Goal: Task Accomplishment & Management: Manage account settings

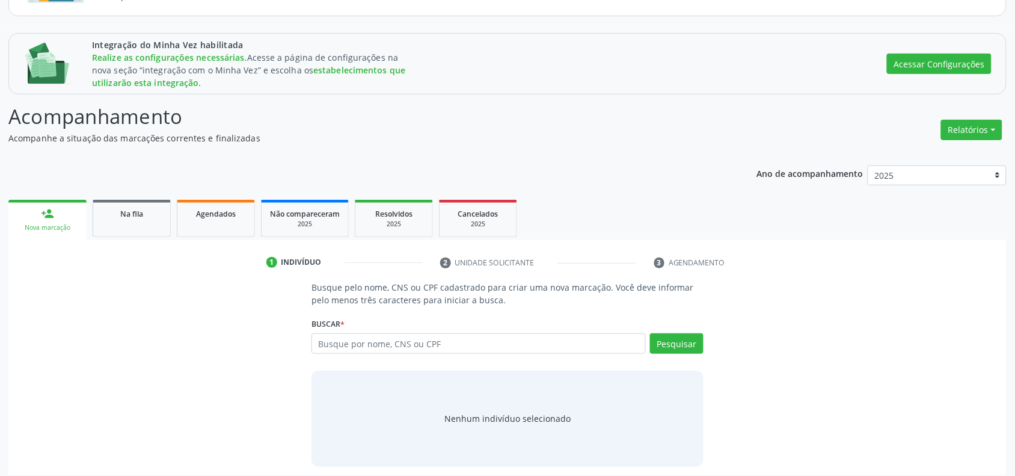
scroll to position [136, 0]
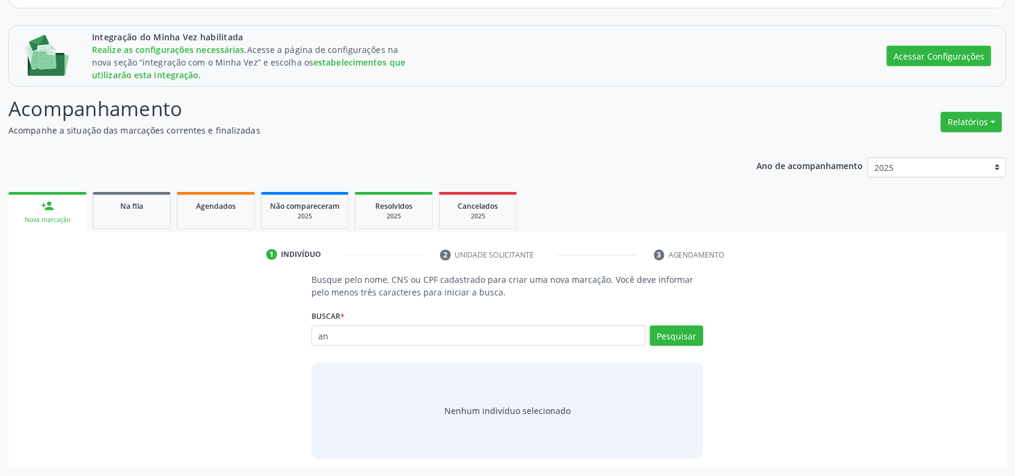
type input "a"
type input "[PERSON_NAME]"
click at [669, 335] on button "Pesquisar" at bounding box center [677, 335] width 54 height 20
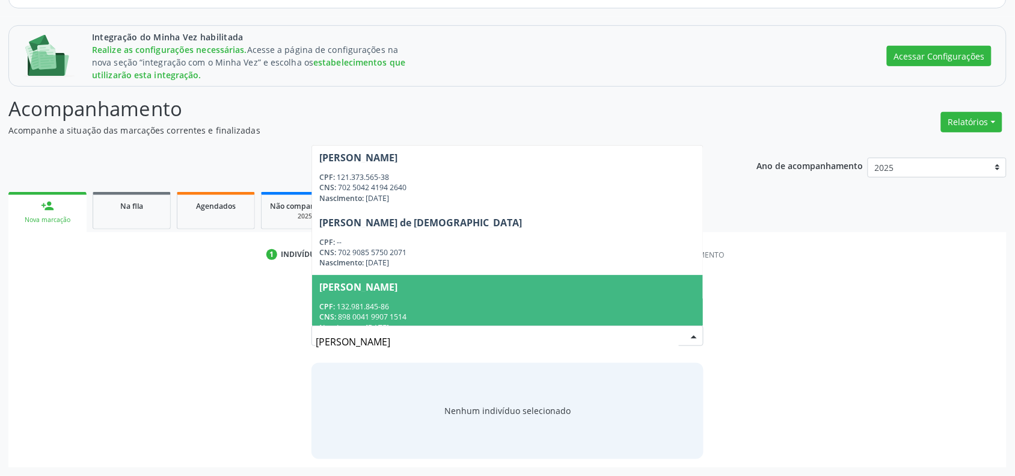
click at [427, 301] on span "[PERSON_NAME] CPF: 132.981.845-86 CNS: 898 0041 9907 1514 Nascimento: [DATE]" at bounding box center [507, 307] width 391 height 64
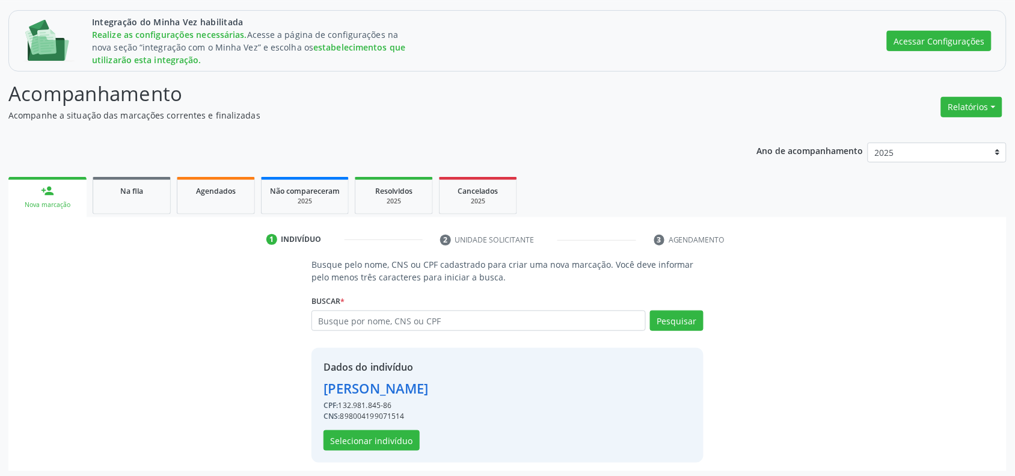
scroll to position [154, 0]
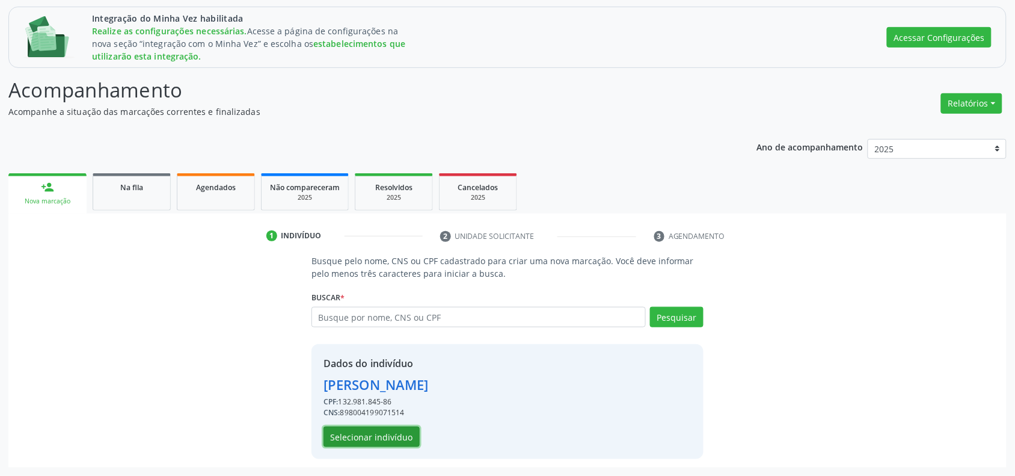
click at [373, 435] on button "Selecionar indivíduo" at bounding box center [371, 436] width 96 height 20
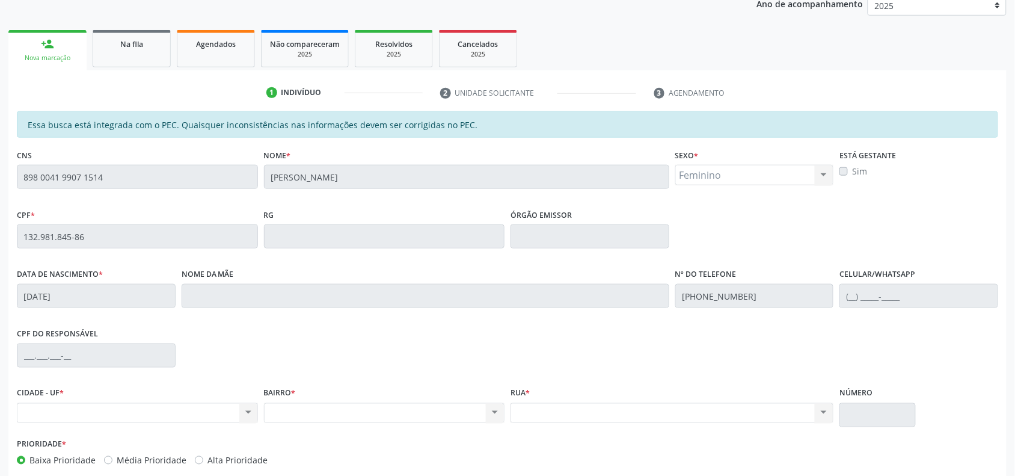
scroll to position [359, 0]
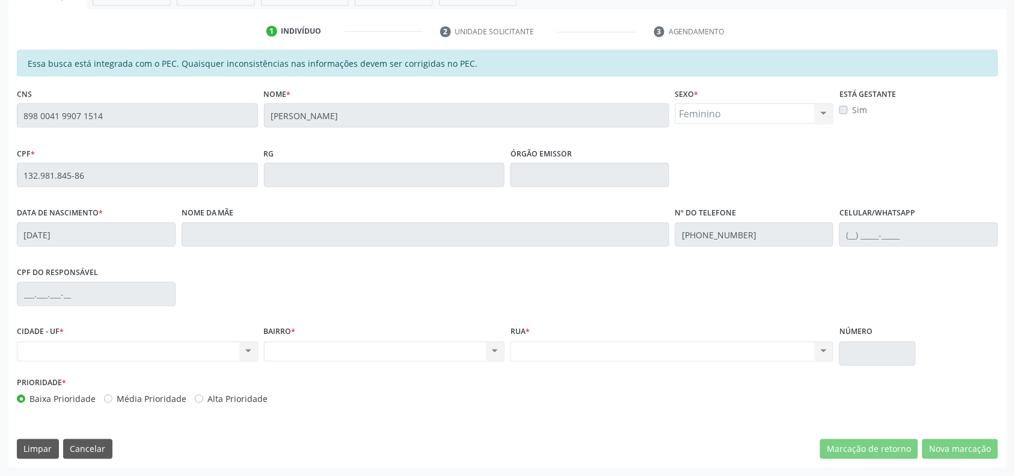
click at [232, 350] on div "Nenhum resultado encontrado para: " " Não há nenhuma opção para ser exibida." at bounding box center [137, 351] width 241 height 20
click at [244, 347] on div "Nenhum resultado encontrado para: " " Não há nenhuma opção para ser exibida." at bounding box center [137, 351] width 241 height 20
click at [319, 356] on div "Nenhum resultado encontrado para: " " Não há nenhuma opção para ser exibida." at bounding box center [384, 351] width 241 height 20
drag, startPoint x: 329, startPoint y: 350, endPoint x: 355, endPoint y: 350, distance: 25.2
click at [337, 350] on div "Nenhum resultado encontrado para: " " Não há nenhuma opção para ser exibida." at bounding box center [384, 351] width 241 height 20
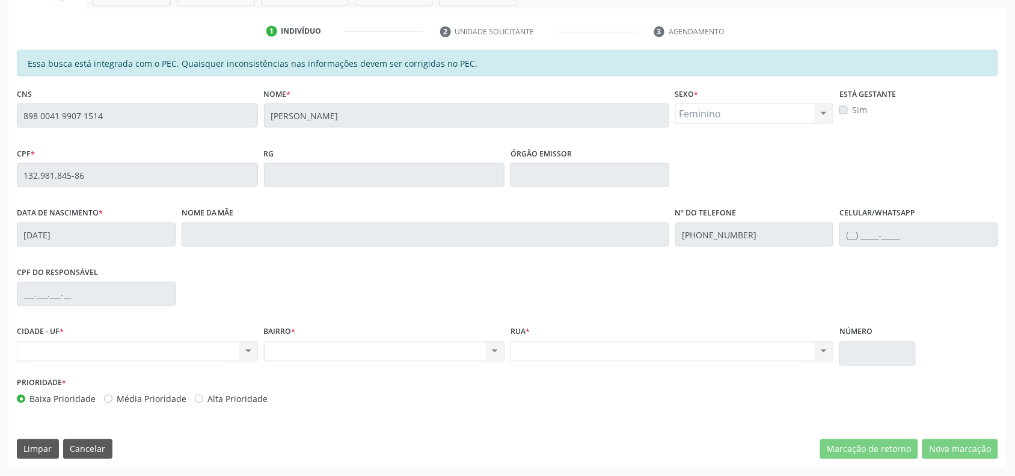
drag, startPoint x: 492, startPoint y: 355, endPoint x: 505, endPoint y: 350, distance: 14.3
click at [493, 355] on div "Nenhum resultado encontrado para: " " Não há nenhuma opção para ser exibida." at bounding box center [384, 351] width 241 height 20
click at [506, 349] on div "BAIRRO * Nenhum resultado encontrado para: " " Não há nenhuma opção para ser ex…" at bounding box center [384, 348] width 247 height 51
drag, startPoint x: 764, startPoint y: 349, endPoint x: 840, endPoint y: 347, distance: 76.4
click at [766, 349] on div "Nenhum resultado encontrado para: " " Não há nenhuma opção para ser exibida." at bounding box center [671, 351] width 323 height 20
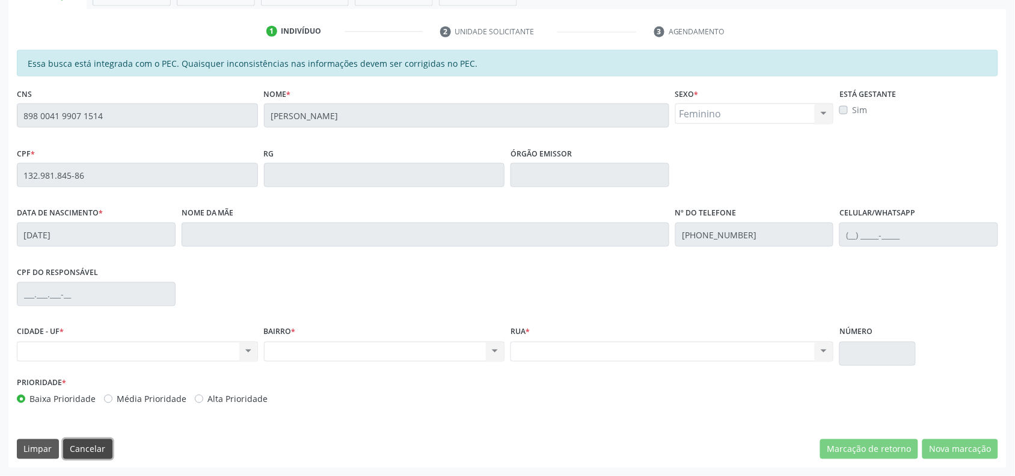
click at [83, 446] on button "Cancelar" at bounding box center [87, 449] width 49 height 20
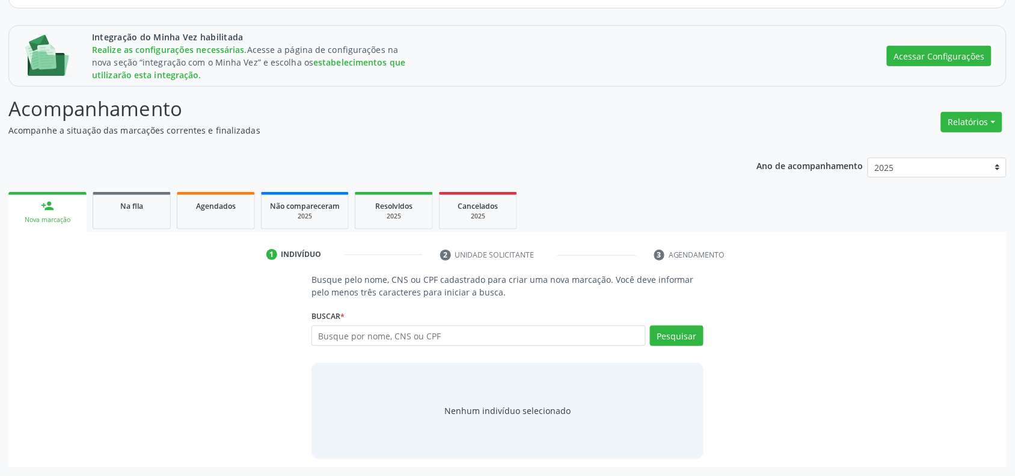
scroll to position [136, 0]
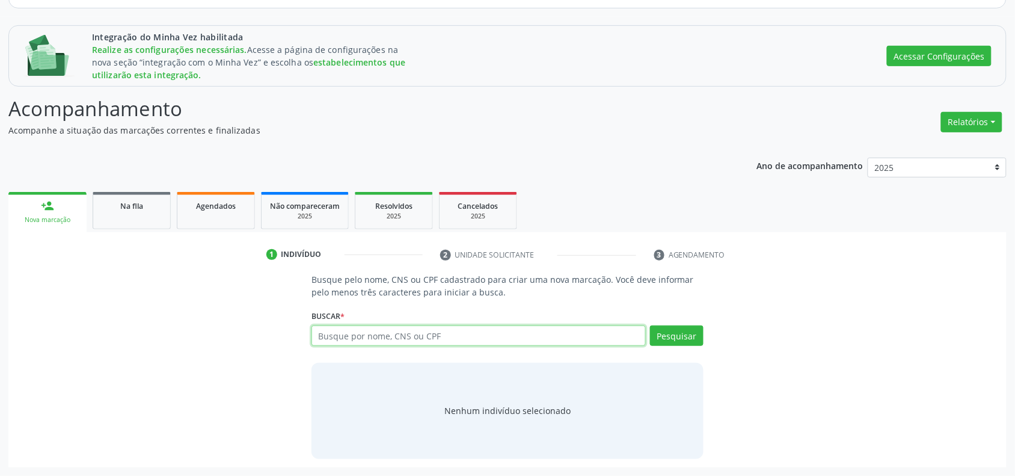
click at [358, 335] on input "text" at bounding box center [478, 335] width 334 height 20
type input "[PERSON_NAME]"
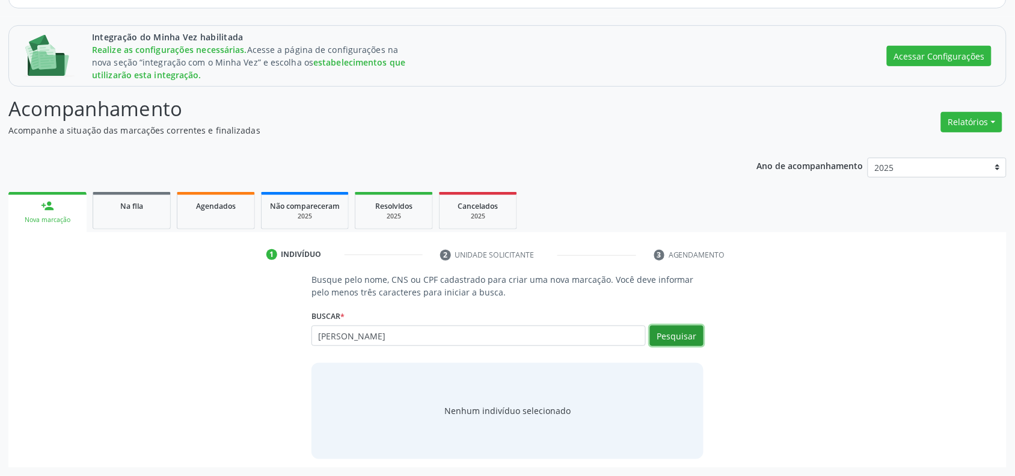
click at [679, 334] on button "Pesquisar" at bounding box center [677, 335] width 54 height 20
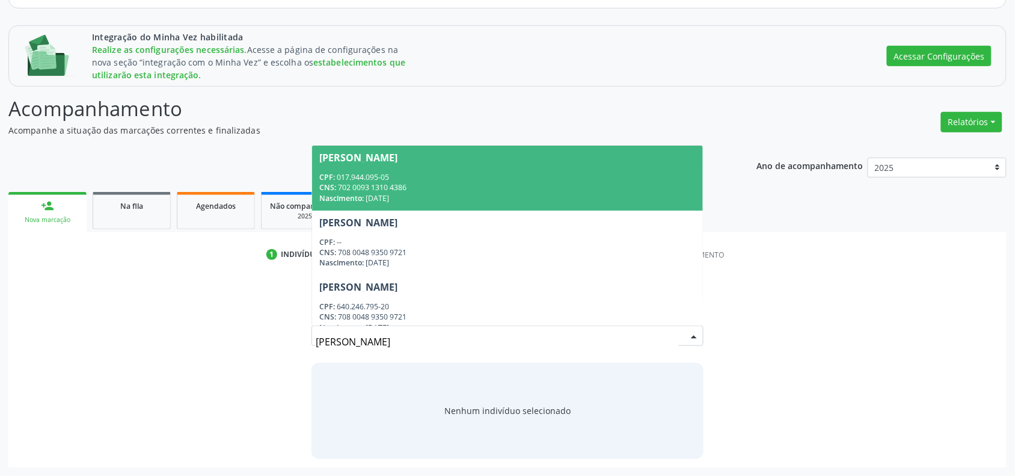
click at [416, 173] on div "CPF: 017.944.095-05" at bounding box center [507, 177] width 376 height 10
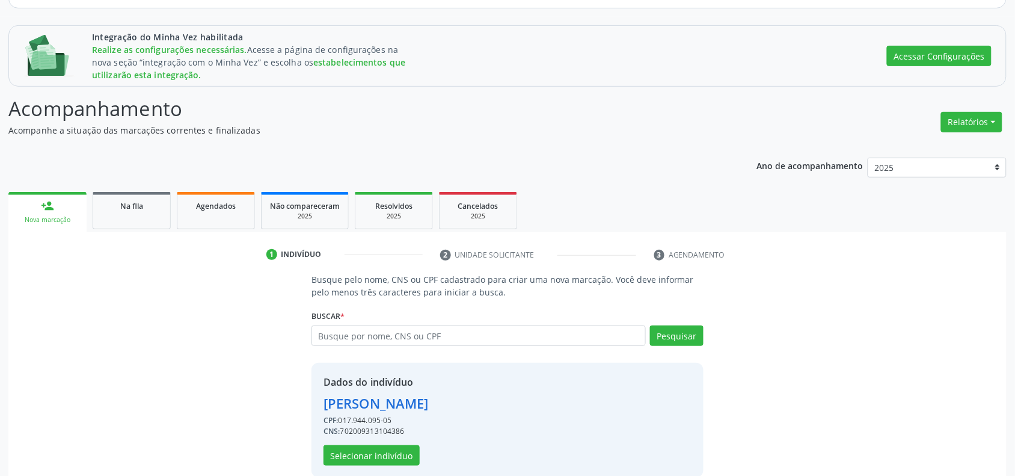
click at [353, 444] on div "Dados do indivíduo [PERSON_NAME] CPF: 017.944.095-05 CNS: 702009313104386 Selec…" at bounding box center [375, 420] width 105 height 91
click at [353, 452] on button "Selecionar indivíduo" at bounding box center [371, 455] width 96 height 20
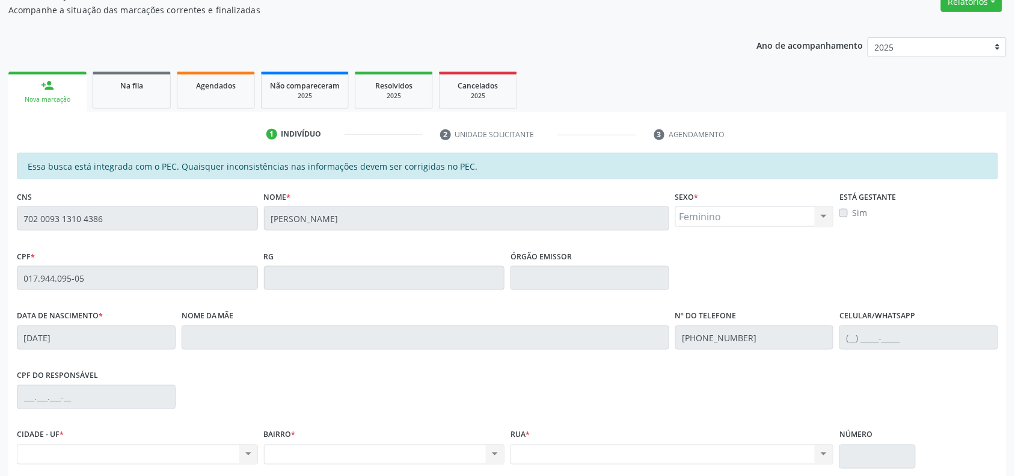
scroll to position [359, 0]
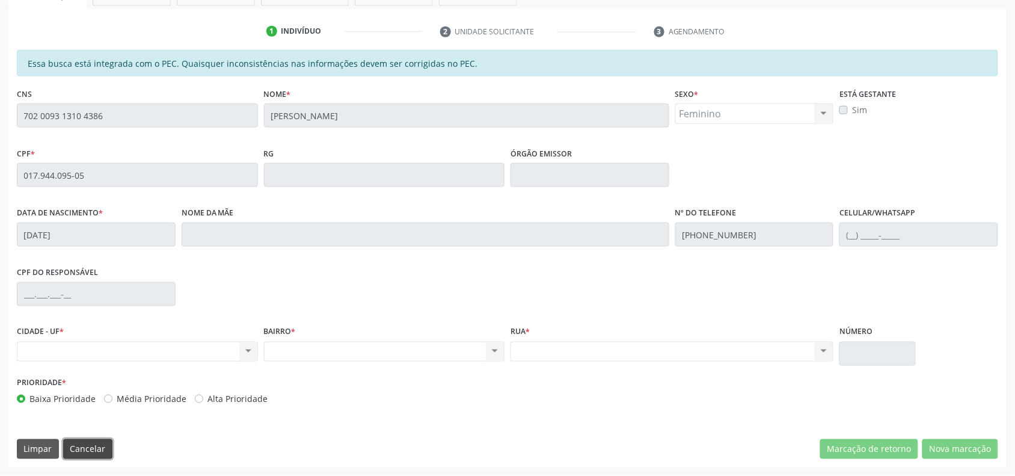
click at [94, 452] on button "Cancelar" at bounding box center [87, 449] width 49 height 20
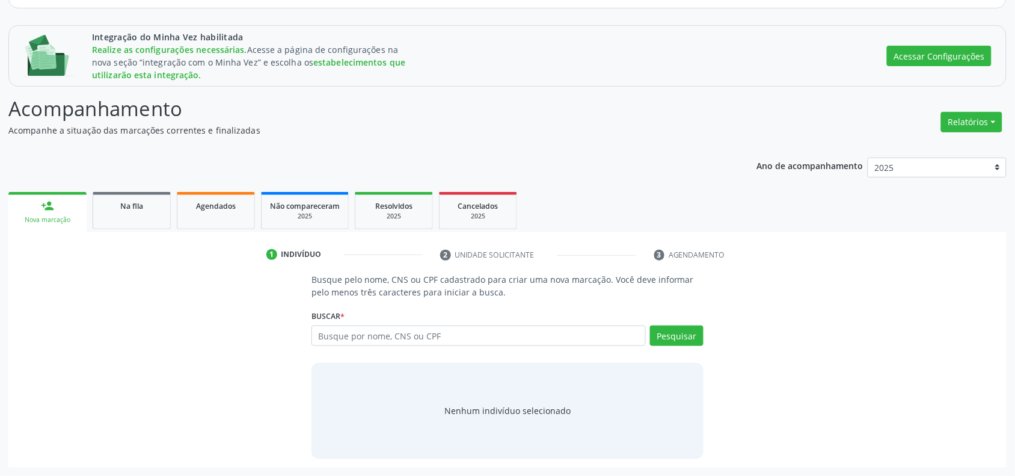
scroll to position [136, 0]
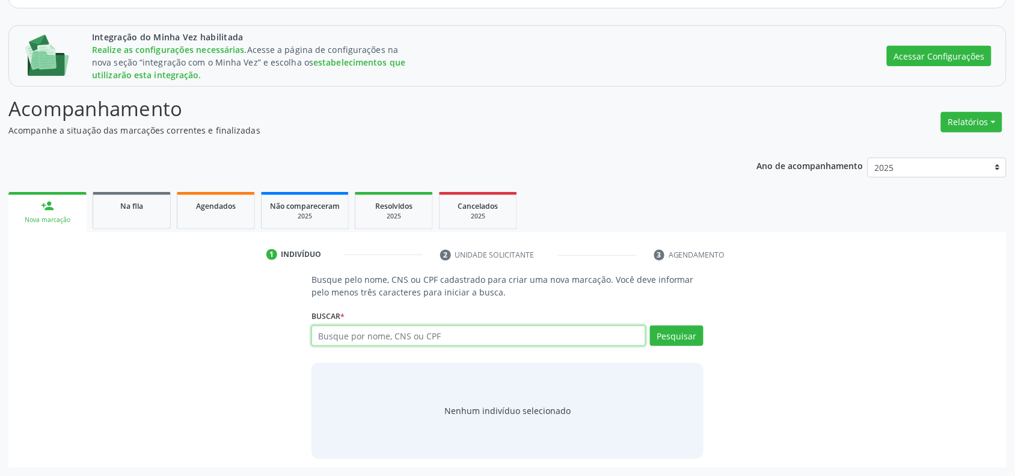
click at [414, 334] on input "text" at bounding box center [478, 335] width 334 height 20
type input "[PERSON_NAME]"
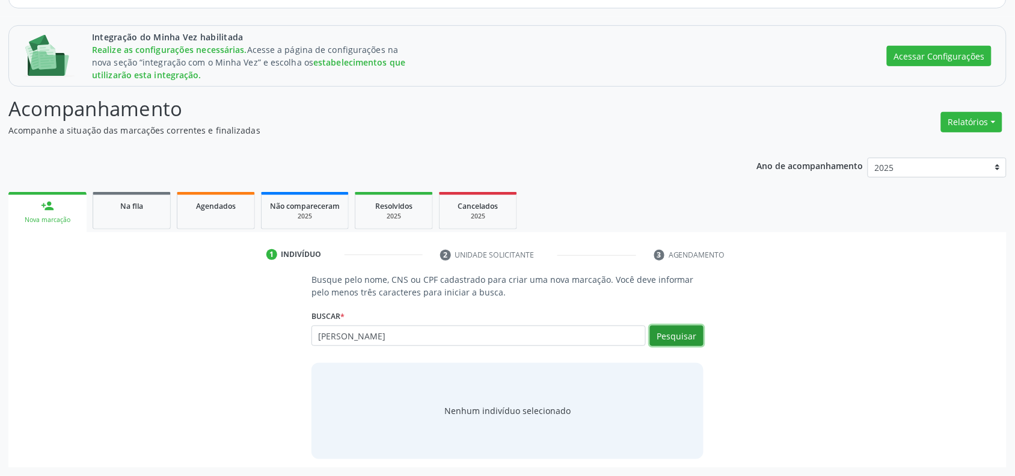
click at [679, 338] on button "Pesquisar" at bounding box center [677, 335] width 54 height 20
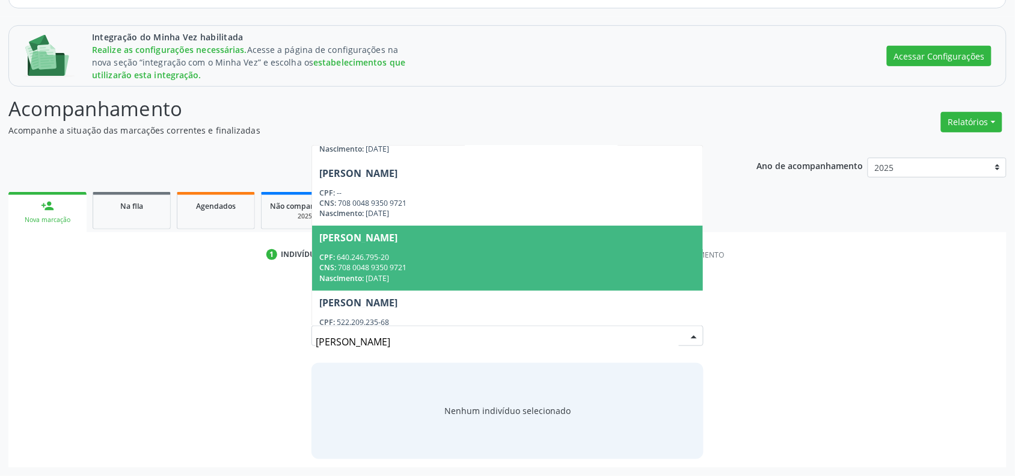
scroll to position [75, 0]
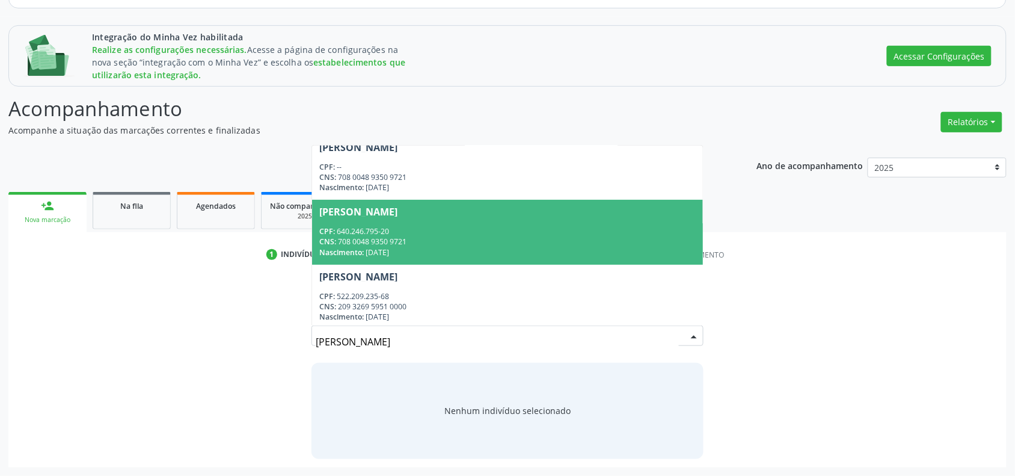
click at [397, 251] on div "Nascimento: [DATE]" at bounding box center [507, 252] width 376 height 10
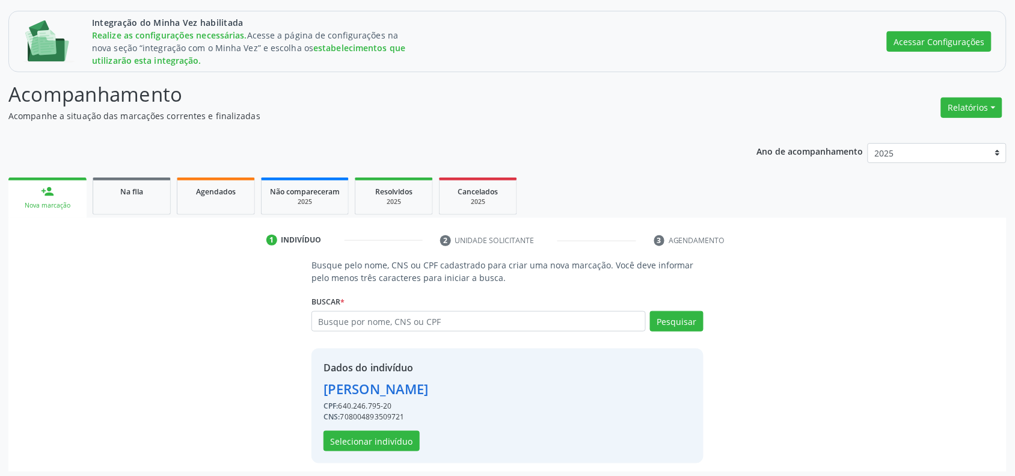
scroll to position [154, 0]
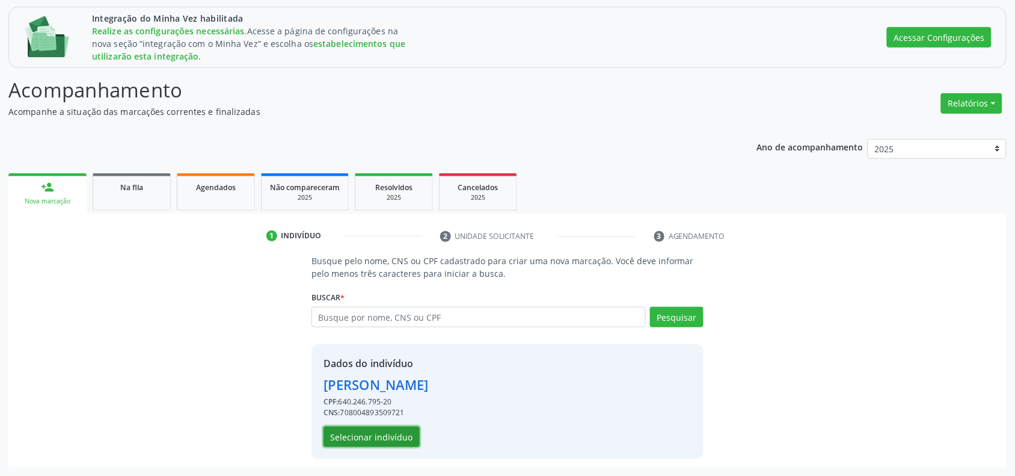
click at [364, 445] on button "Selecionar indivíduo" at bounding box center [371, 436] width 96 height 20
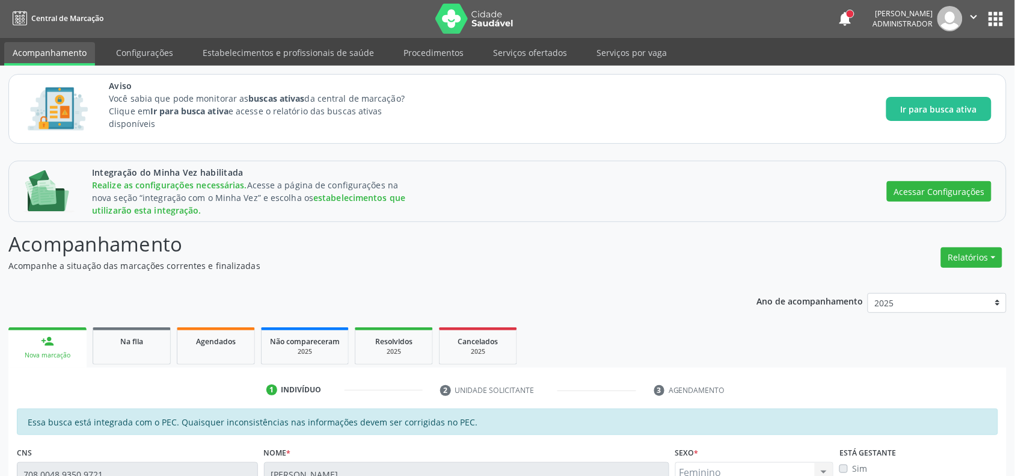
scroll to position [0, 0]
click at [136, 52] on link "Configurações" at bounding box center [145, 53] width 74 height 21
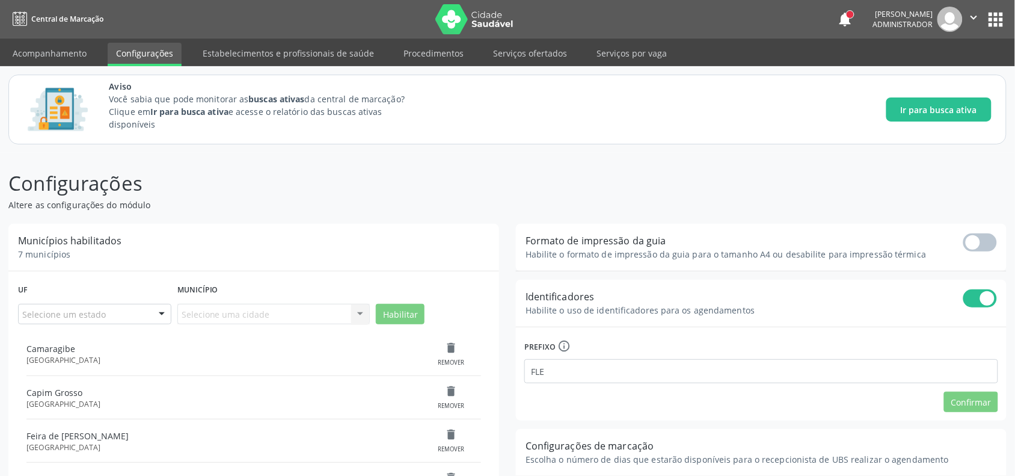
drag, startPoint x: 40, startPoint y: 52, endPoint x: 371, endPoint y: 4, distance: 334.1
click at [40, 52] on link "Acompanhamento" at bounding box center [49, 53] width 91 height 21
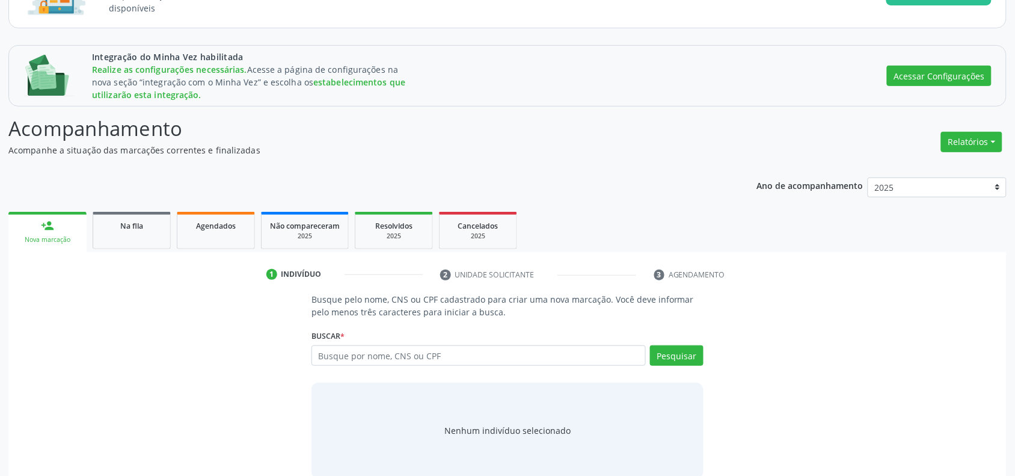
scroll to position [136, 0]
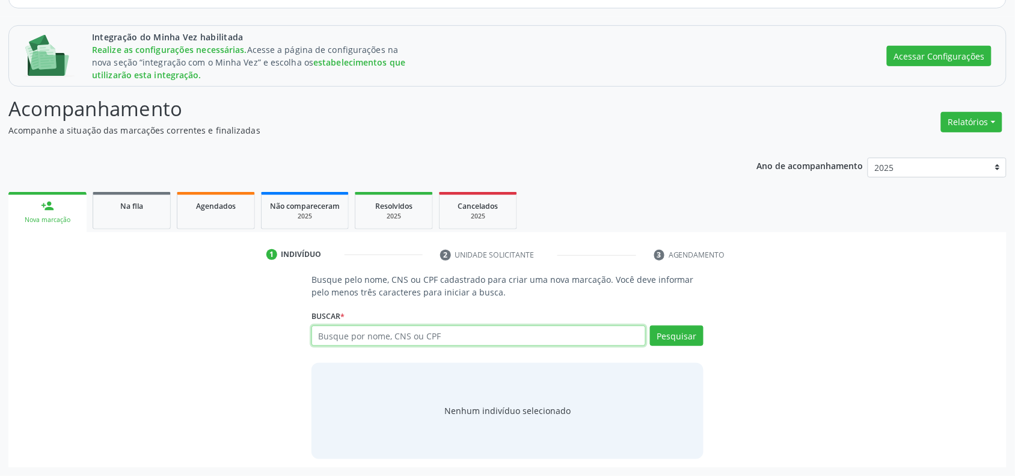
click at [389, 331] on input "text" at bounding box center [478, 335] width 334 height 20
type input "[PERSON_NAME]"
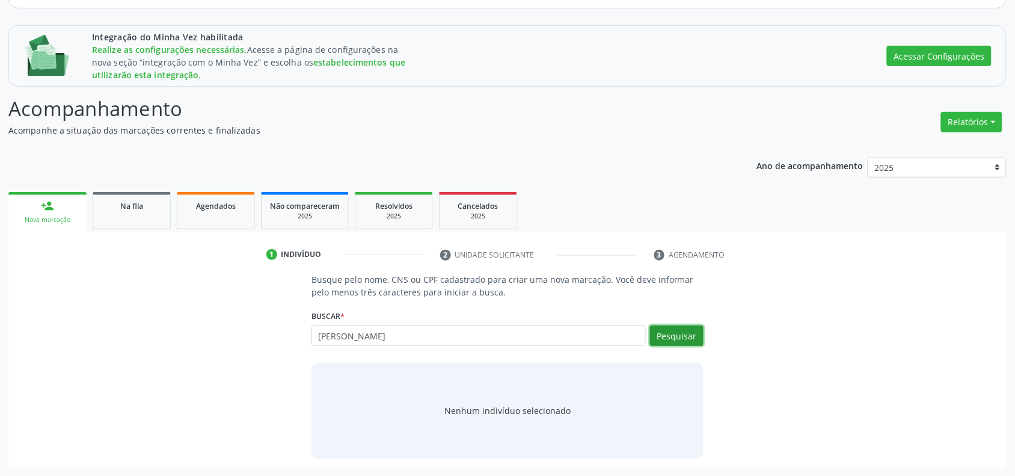
click at [689, 340] on button "Pesquisar" at bounding box center [677, 335] width 54 height 20
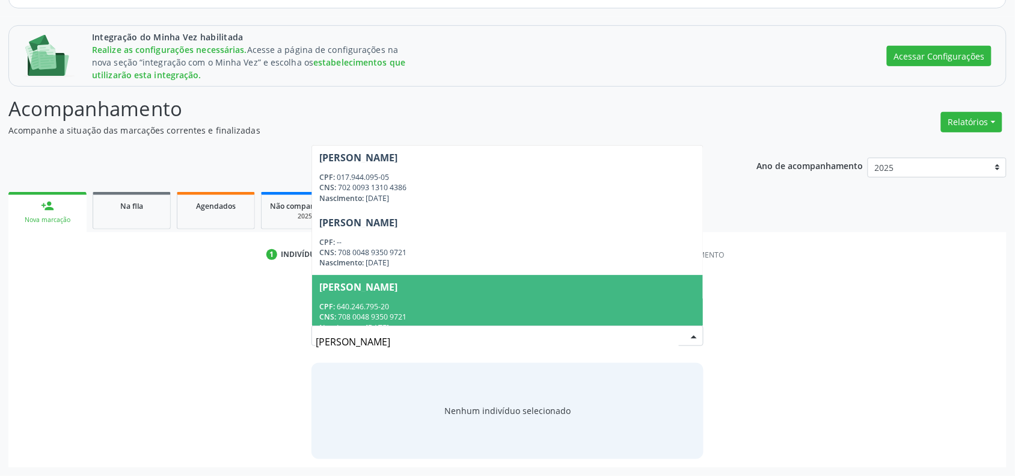
click at [475, 296] on span "[PERSON_NAME] CPF: 640.246.795-20 CNS: 708 0048 9350 9721 Nascimento: [DATE]" at bounding box center [507, 307] width 391 height 64
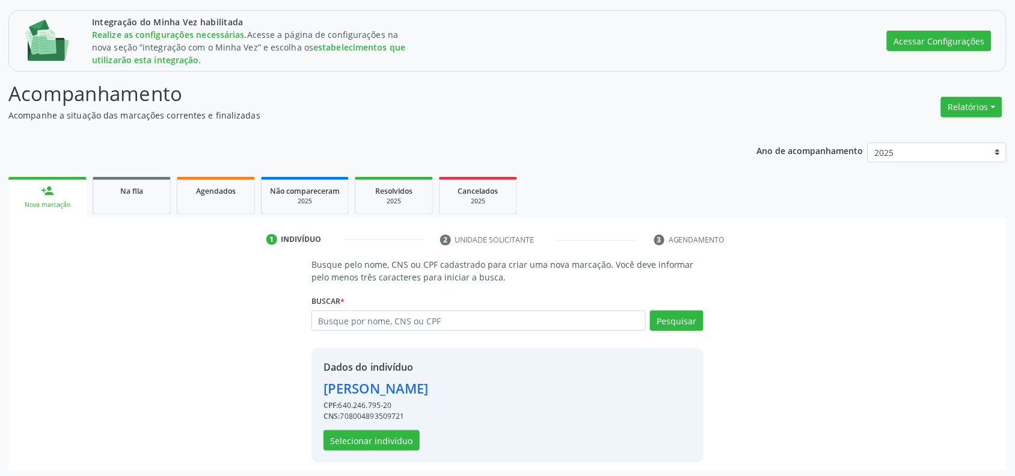
scroll to position [154, 0]
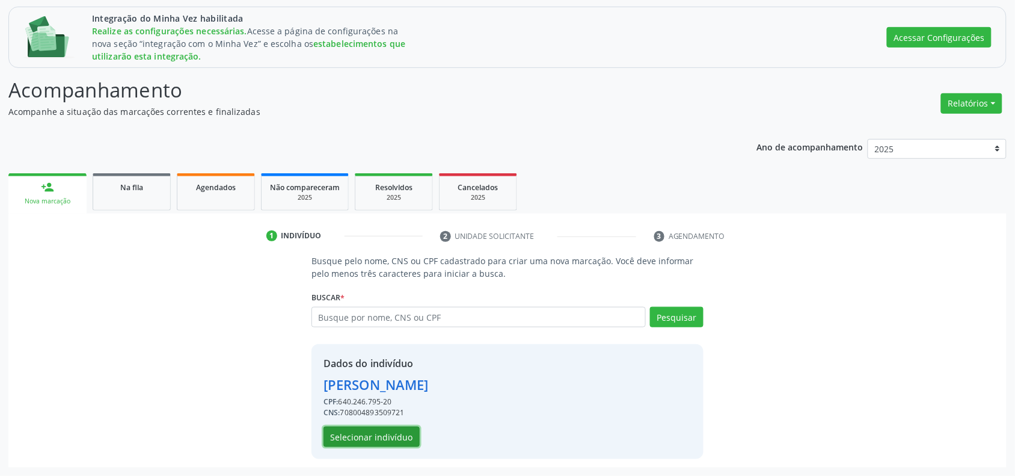
click at [385, 433] on button "Selecionar indivíduo" at bounding box center [371, 436] width 96 height 20
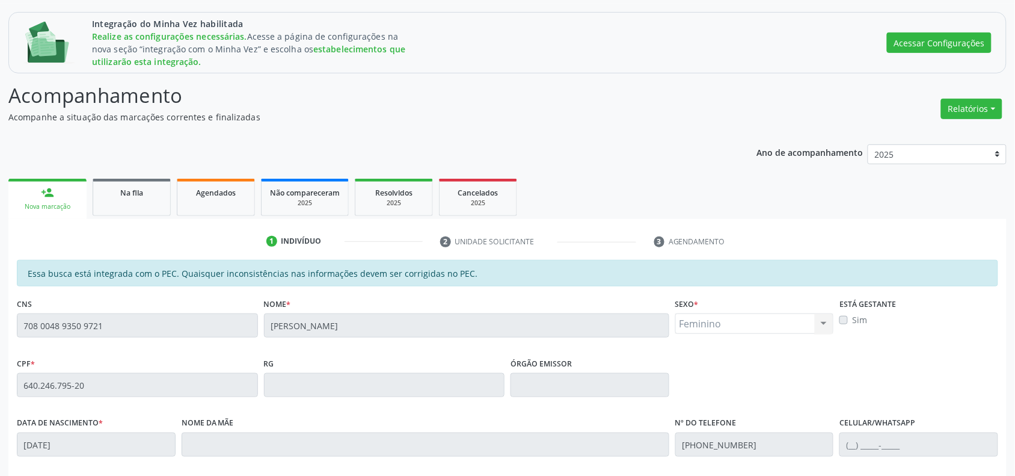
scroll to position [134, 0]
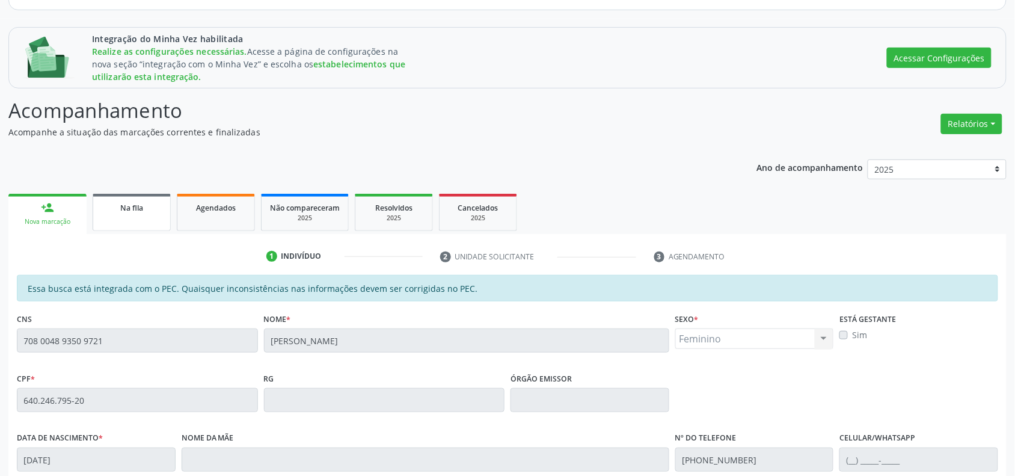
click at [136, 203] on span "Na fila" at bounding box center [131, 208] width 23 height 10
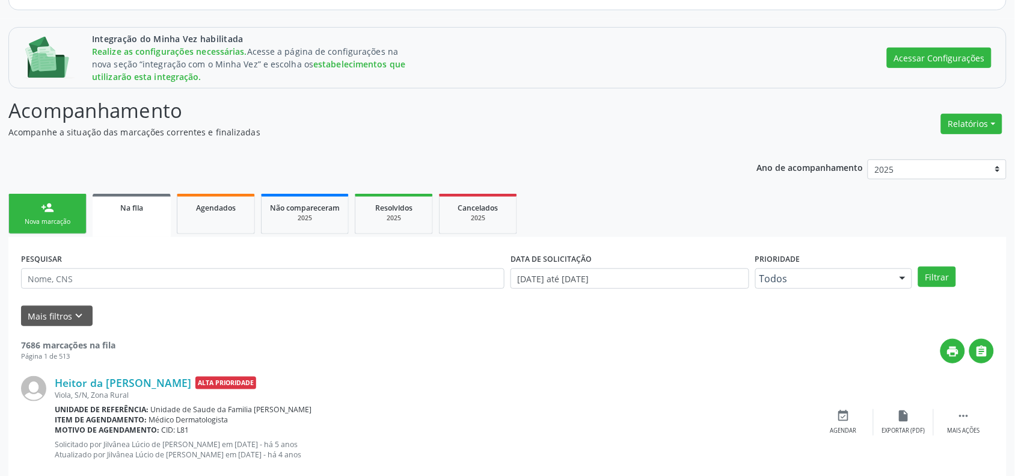
scroll to position [0, 0]
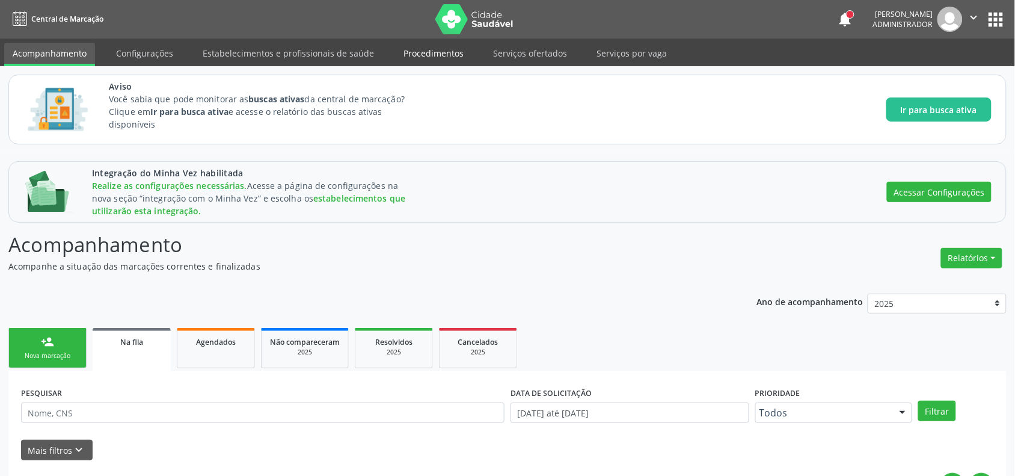
click at [433, 63] on link "Procedimentos" at bounding box center [433, 53] width 77 height 21
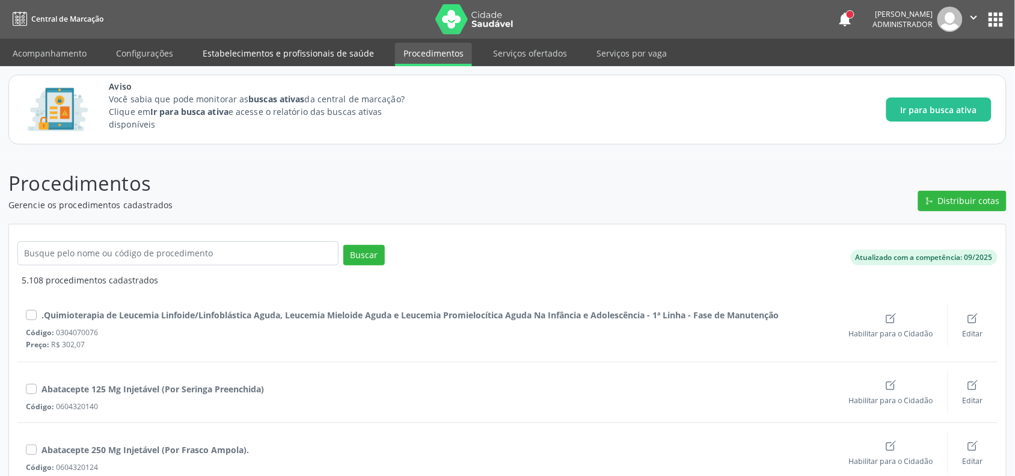
click at [248, 55] on link "Estabelecimentos e profissionais de saúde" at bounding box center [288, 53] width 188 height 21
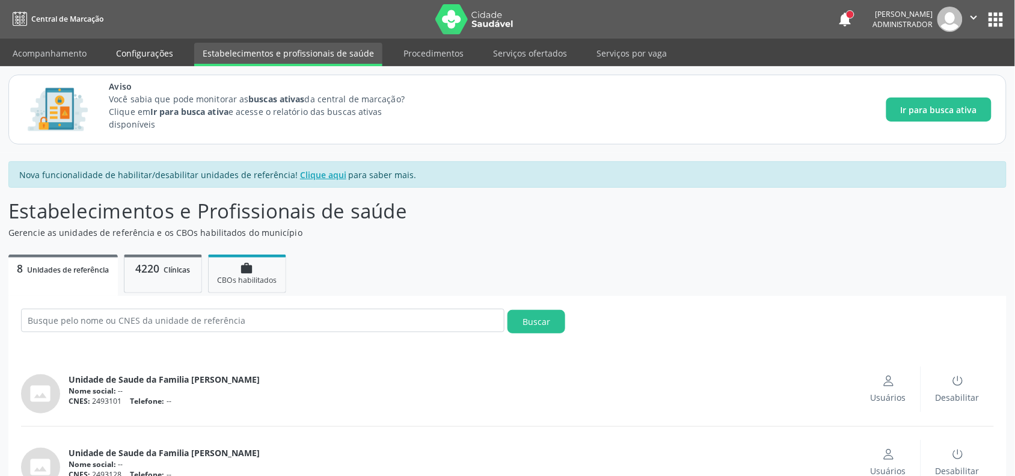
click at [150, 44] on link "Configurações" at bounding box center [145, 53] width 74 height 21
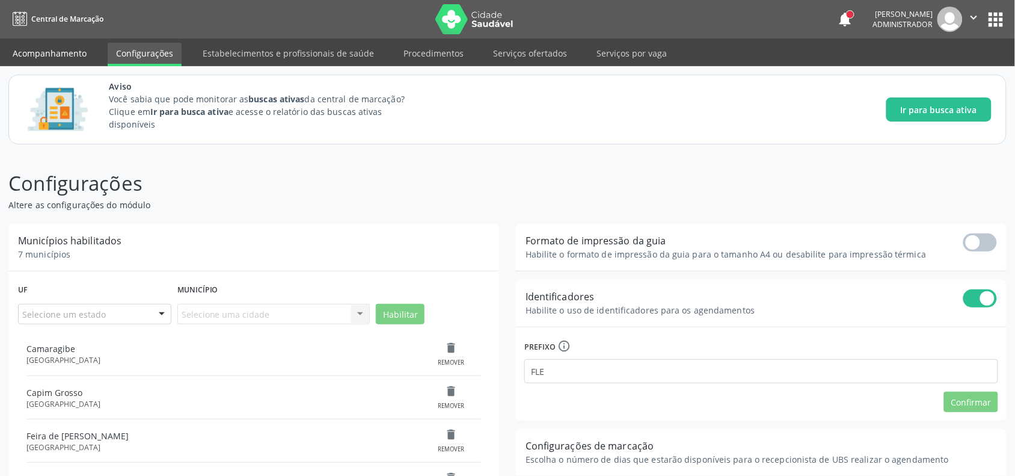
click at [49, 49] on link "Acompanhamento" at bounding box center [49, 53] width 91 height 21
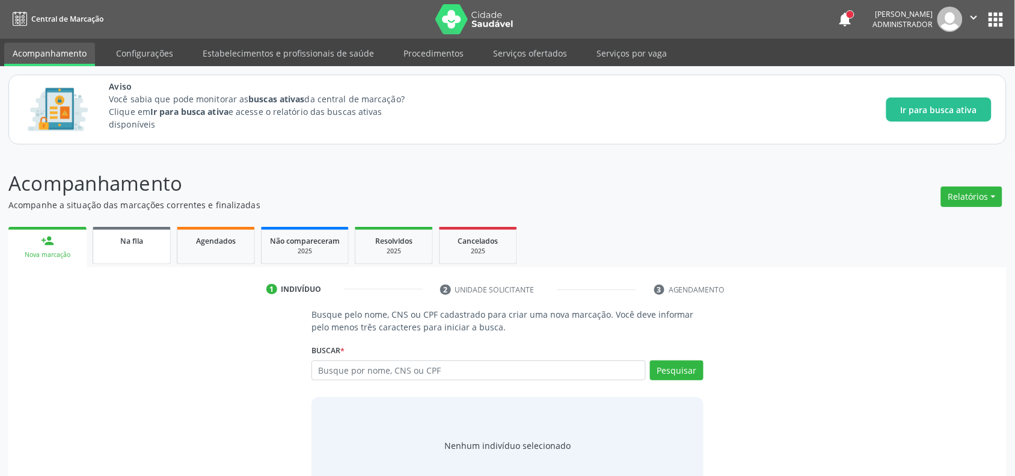
drag, startPoint x: 123, startPoint y: 253, endPoint x: 132, endPoint y: 244, distance: 12.8
click at [122, 254] on link "Na fila" at bounding box center [132, 245] width 78 height 37
click at [132, 248] on link "Na fila" at bounding box center [132, 245] width 78 height 37
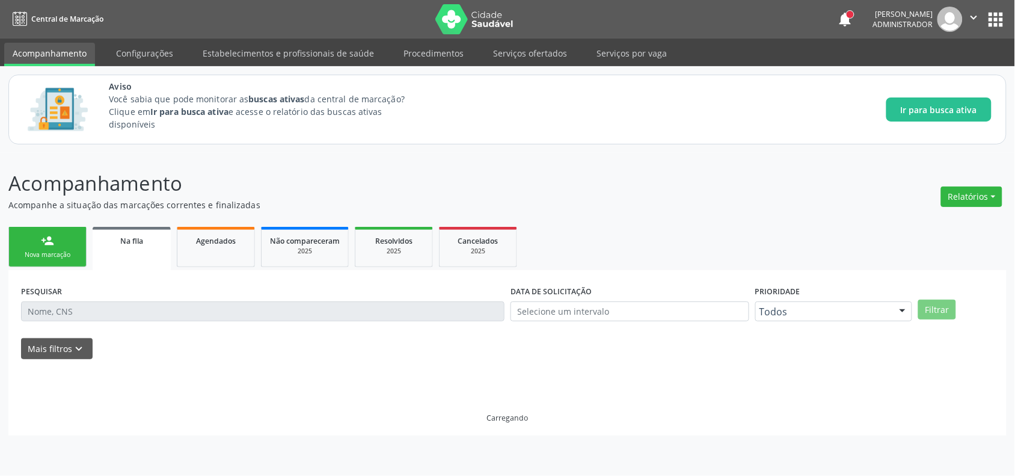
click at [132, 239] on div "person_add Nova marcação Na fila Agendados Não compareceram 2025 Resolvidos 202…" at bounding box center [507, 330] width 998 height 212
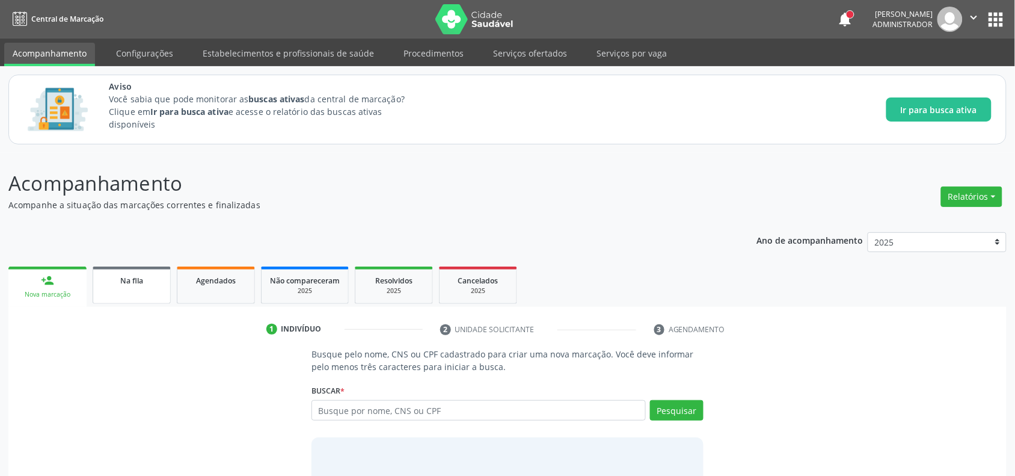
click at [136, 284] on span "Na fila" at bounding box center [131, 280] width 23 height 10
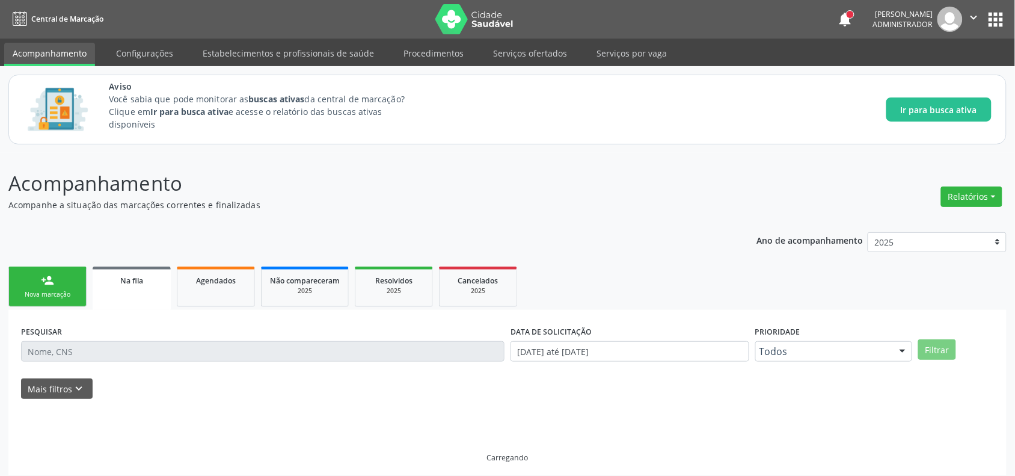
click at [136, 284] on span "Na fila" at bounding box center [131, 280] width 23 height 10
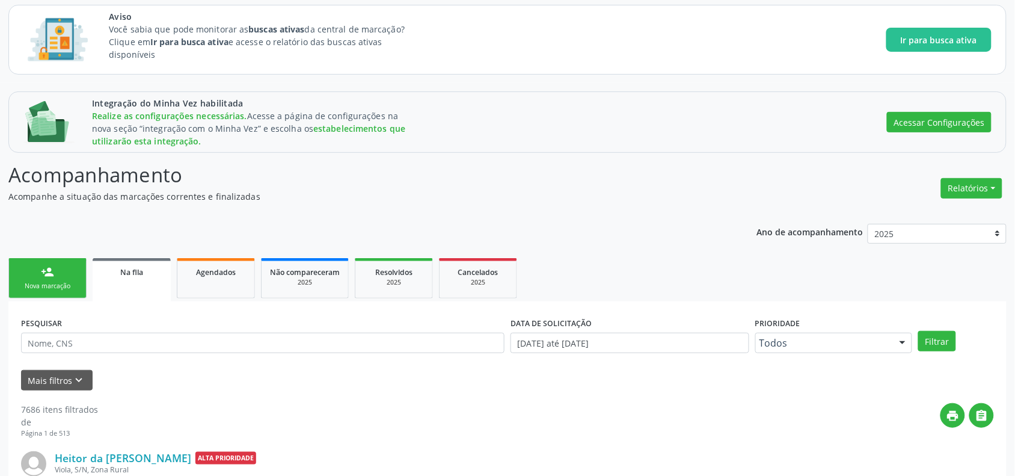
scroll to position [41, 0]
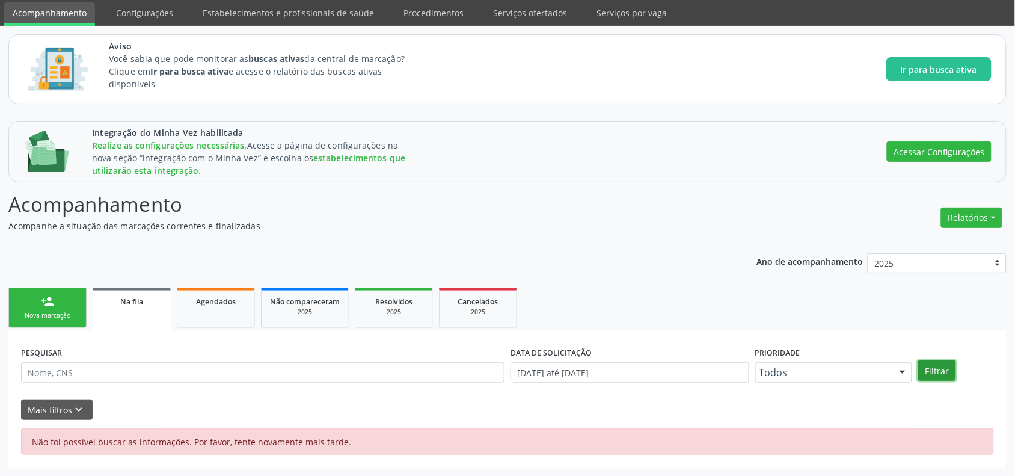
click at [930, 367] on button "Filtrar" at bounding box center [937, 370] width 38 height 20
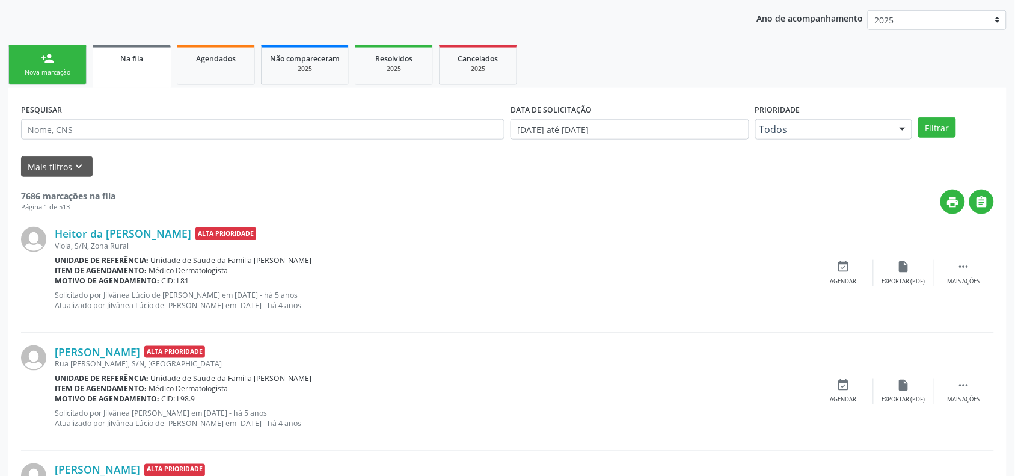
scroll to position [341, 0]
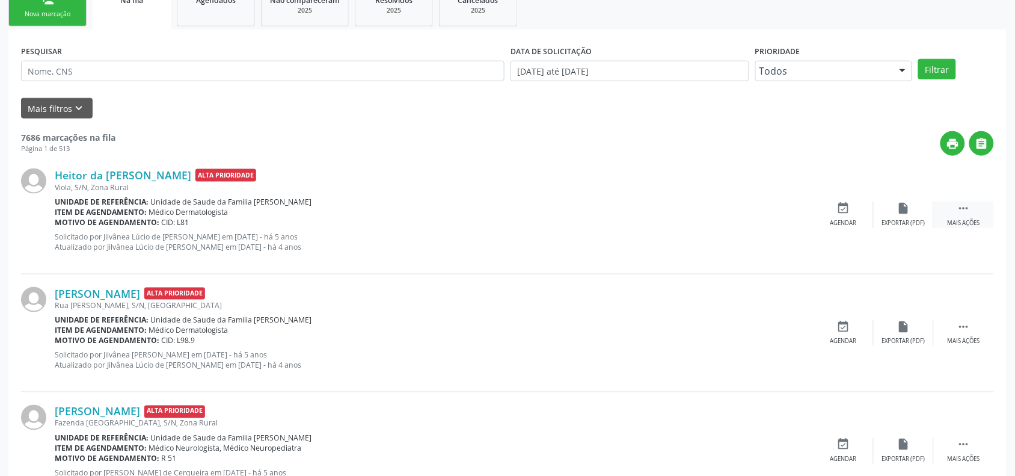
click at [970, 208] on div " Mais ações" at bounding box center [964, 214] width 60 height 26
click at [782, 215] on div "print Imprimir" at bounding box center [783, 214] width 60 height 26
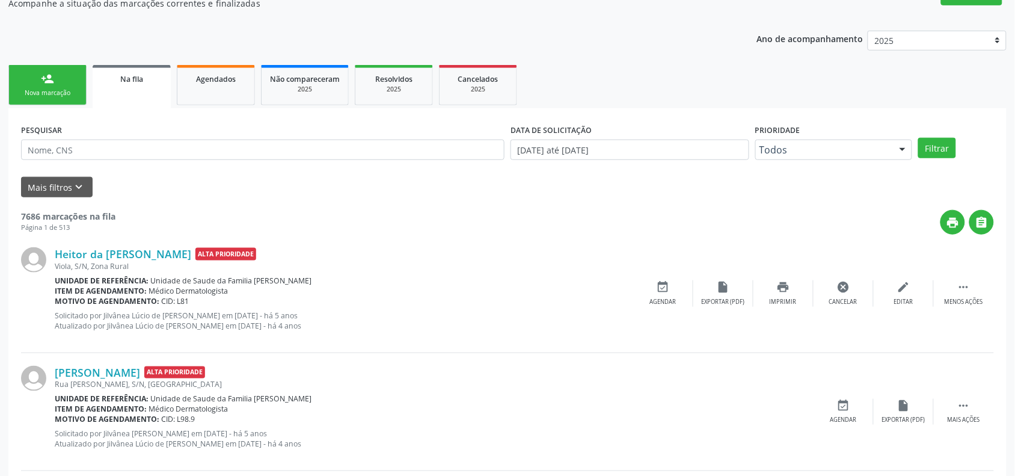
scroll to position [41, 0]
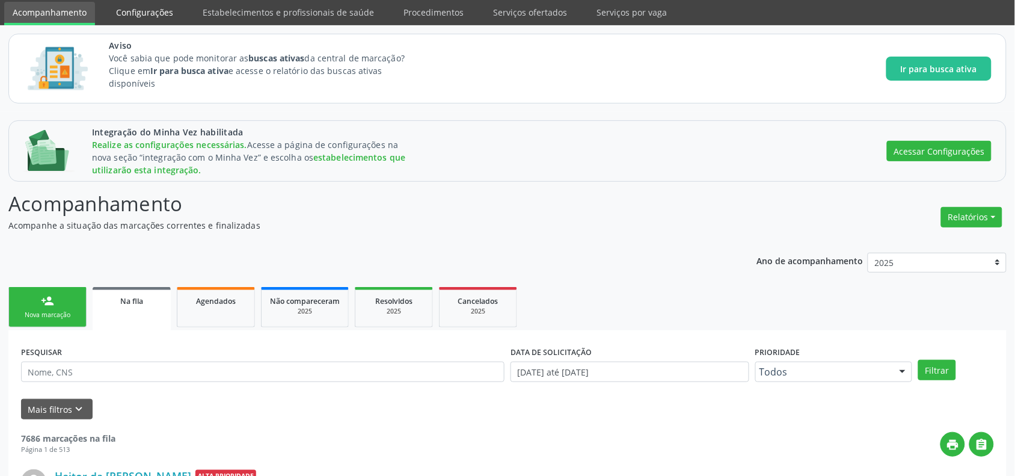
click at [154, 8] on link "Configurações" at bounding box center [145, 12] width 74 height 21
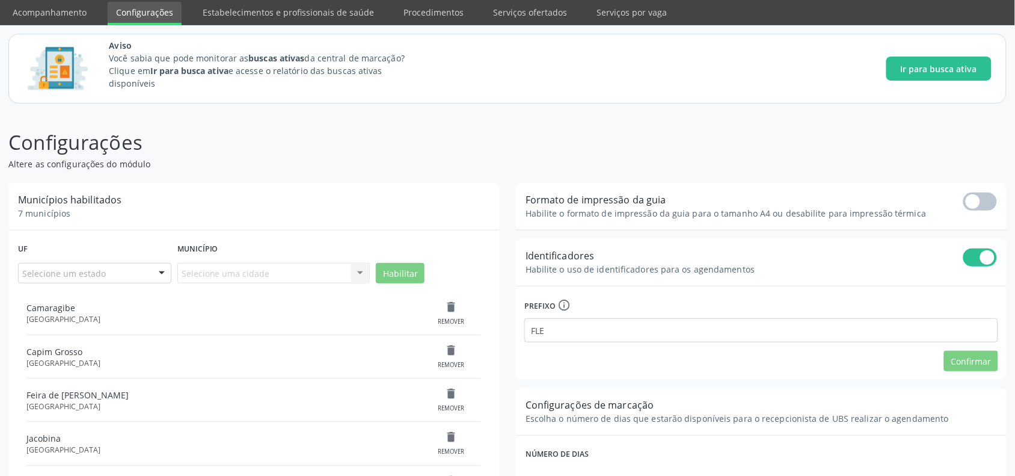
scroll to position [116, 0]
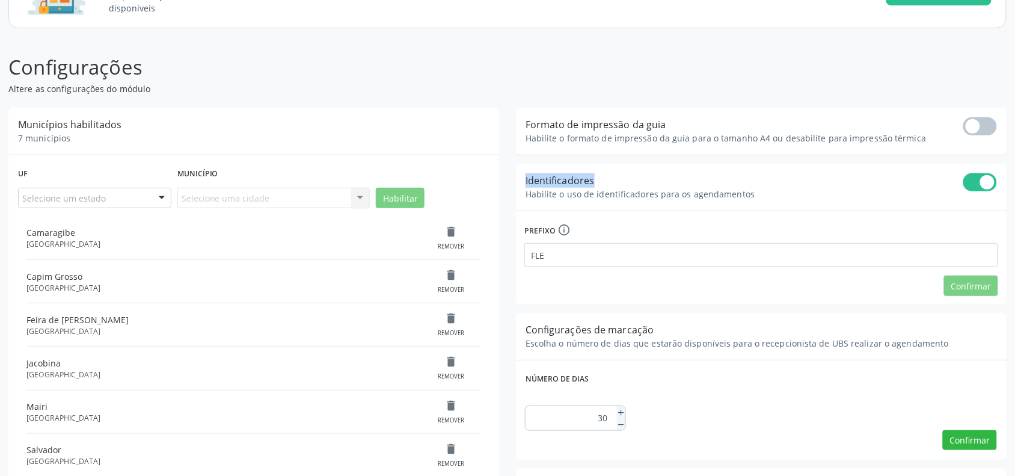
drag, startPoint x: 522, startPoint y: 177, endPoint x: 601, endPoint y: 175, distance: 79.4
click at [601, 175] on div "Identificadores Habilite o uso de identificadores para os agendamentos" at bounding box center [761, 187] width 491 height 47
click at [602, 177] on div "Identificadores Habilite o uso de identificadores para os agendamentos" at bounding box center [639, 187] width 229 height 28
drag, startPoint x: 516, startPoint y: 182, endPoint x: 797, endPoint y: 201, distance: 281.4
click at [797, 201] on div "Identificadores Habilite o uso de identificadores para os agendamentos" at bounding box center [761, 187] width 491 height 47
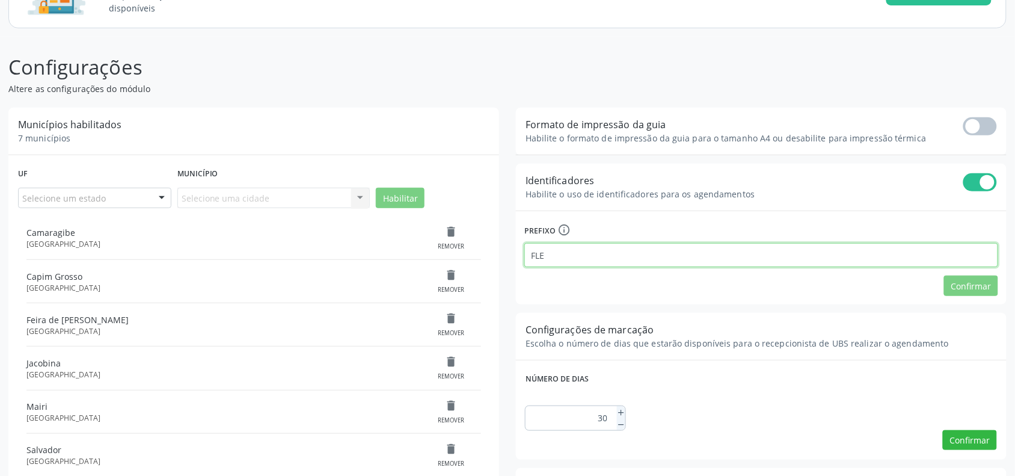
click at [578, 251] on input "FLE" at bounding box center [761, 255] width 474 height 24
drag, startPoint x: 549, startPoint y: 253, endPoint x: 528, endPoint y: 253, distance: 21.0
click at [528, 253] on input "FLE" at bounding box center [761, 255] width 474 height 24
click at [688, 316] on div "Configurações de marcação Escolha o número de dias que estarão disponíveis para…" at bounding box center [761, 336] width 491 height 47
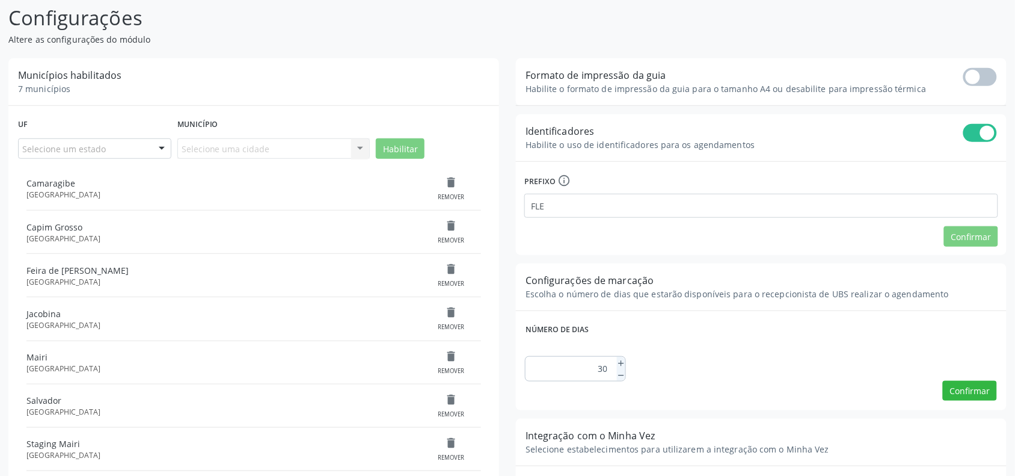
scroll to position [191, 0]
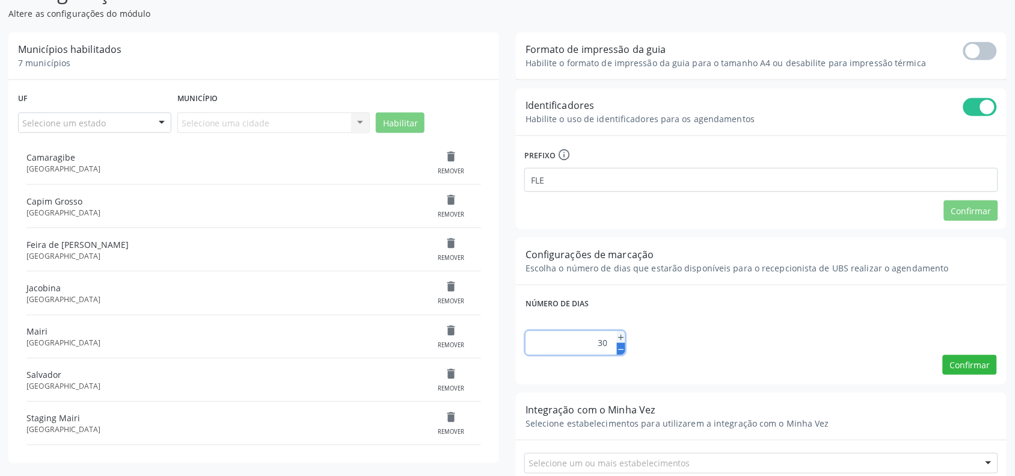
click at [617, 349] on icon at bounding box center [621, 349] width 8 height 8
type input "10"
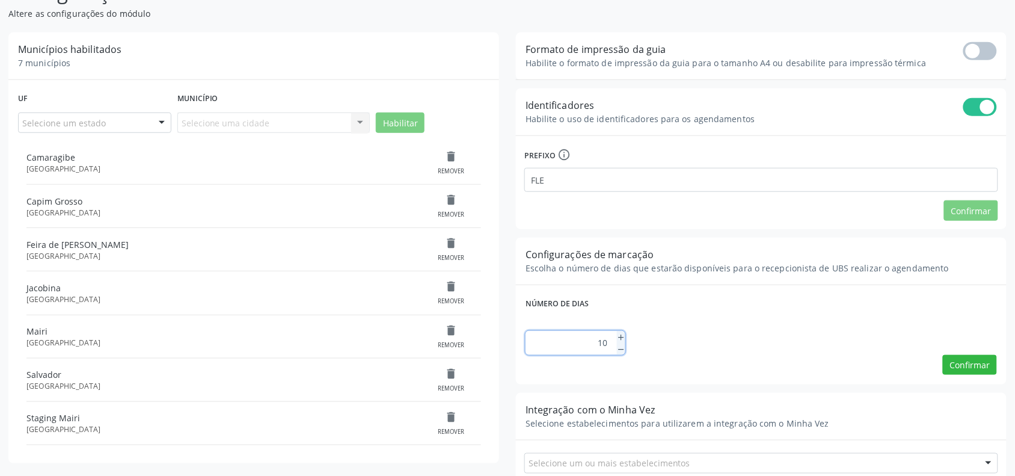
click at [660, 335] on div "10" at bounding box center [760, 336] width 471 height 37
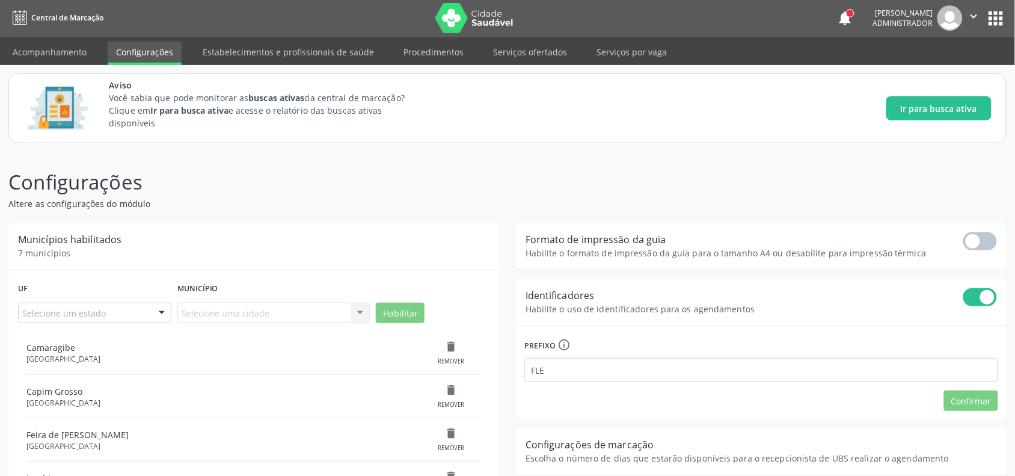
scroll to position [0, 0]
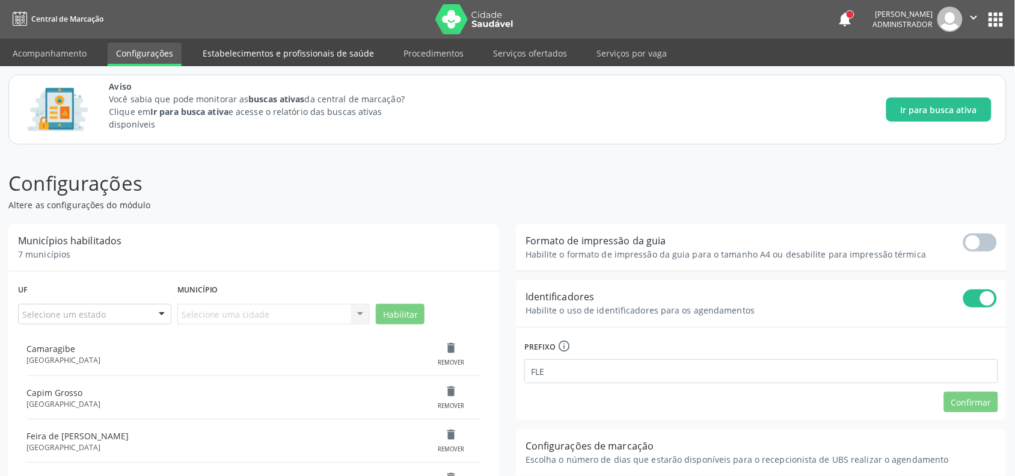
click at [260, 48] on link "Estabelecimentos e profissionais de saúde" at bounding box center [288, 53] width 188 height 21
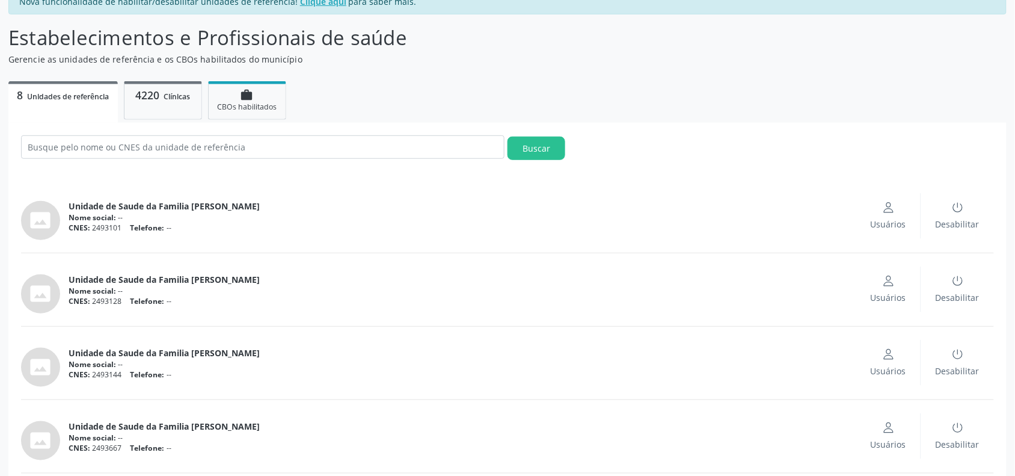
scroll to position [150, 0]
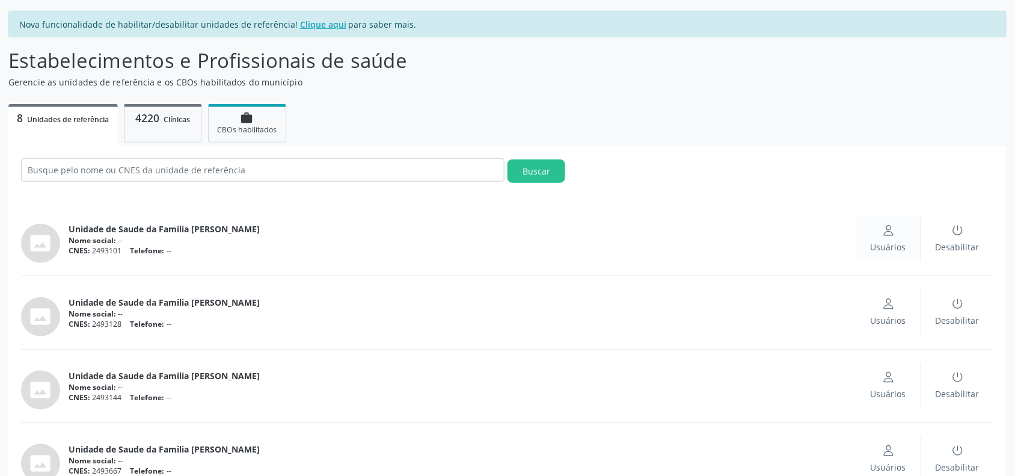
click at [901, 240] on span "Usuários" at bounding box center [887, 246] width 35 height 13
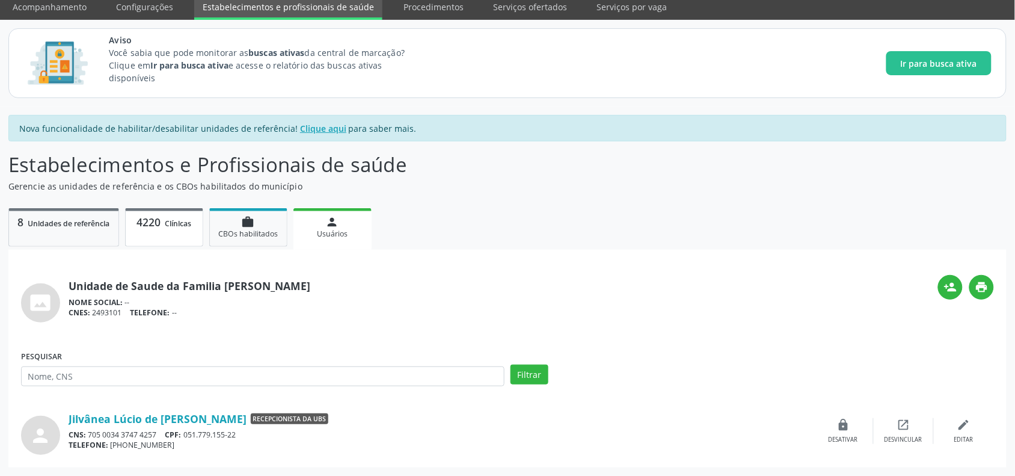
scroll to position [0, 0]
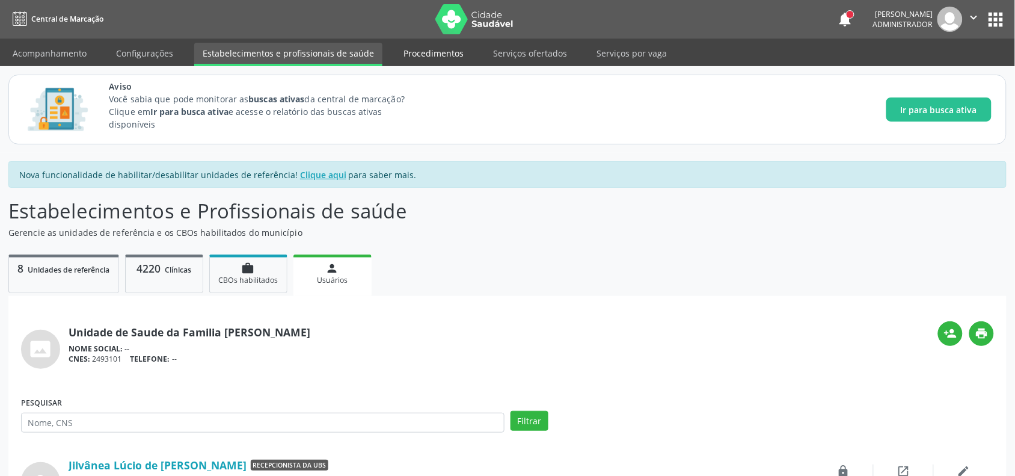
click at [445, 43] on link "Procedimentos" at bounding box center [433, 53] width 77 height 21
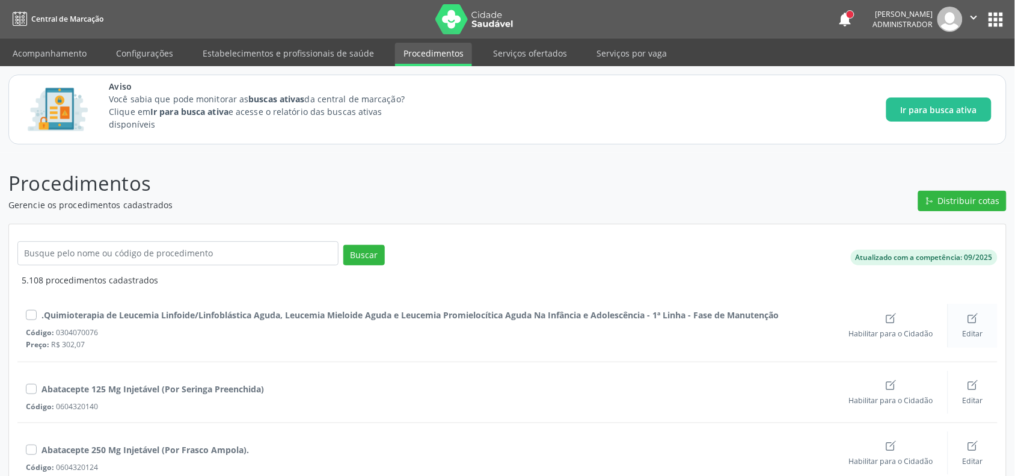
click at [974, 323] on icon "create outline" at bounding box center [972, 319] width 8 height 8
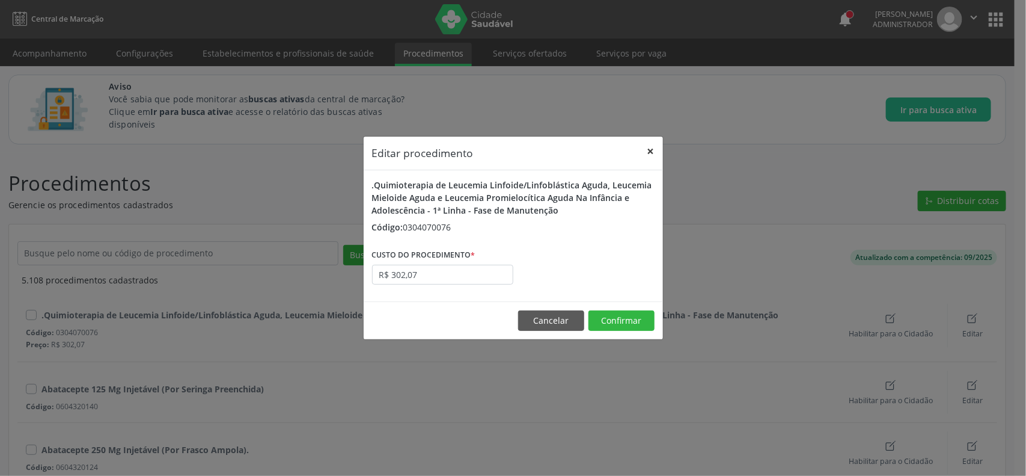
click at [653, 150] on button "×" at bounding box center [651, 150] width 24 height 29
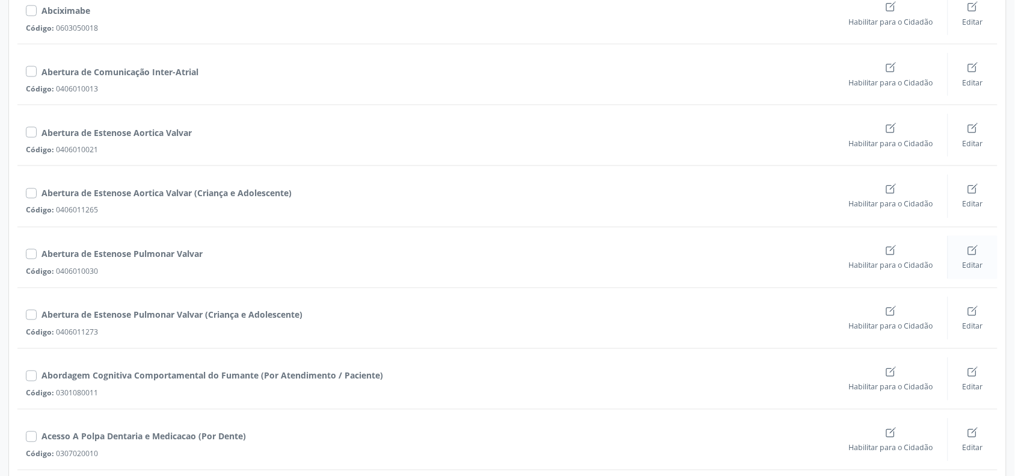
scroll to position [526, 0]
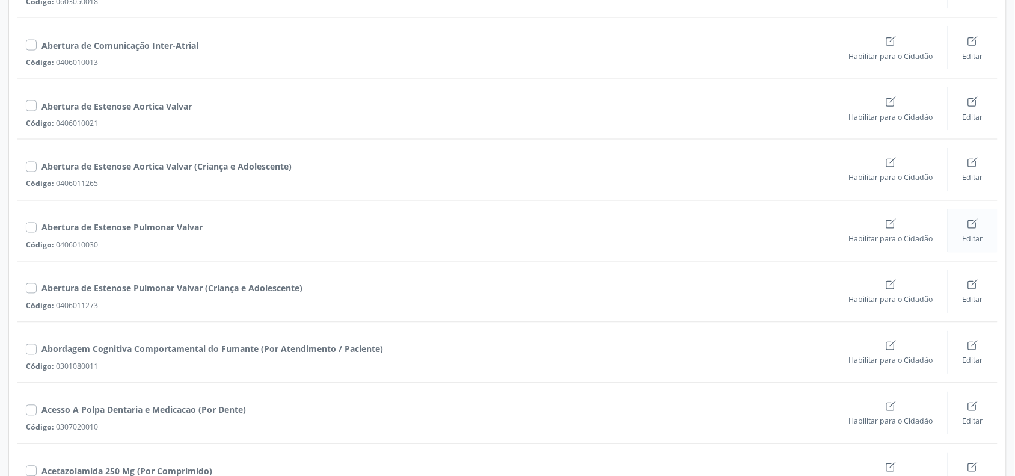
click at [970, 231] on div "Editar" at bounding box center [972, 231] width 20 height 26
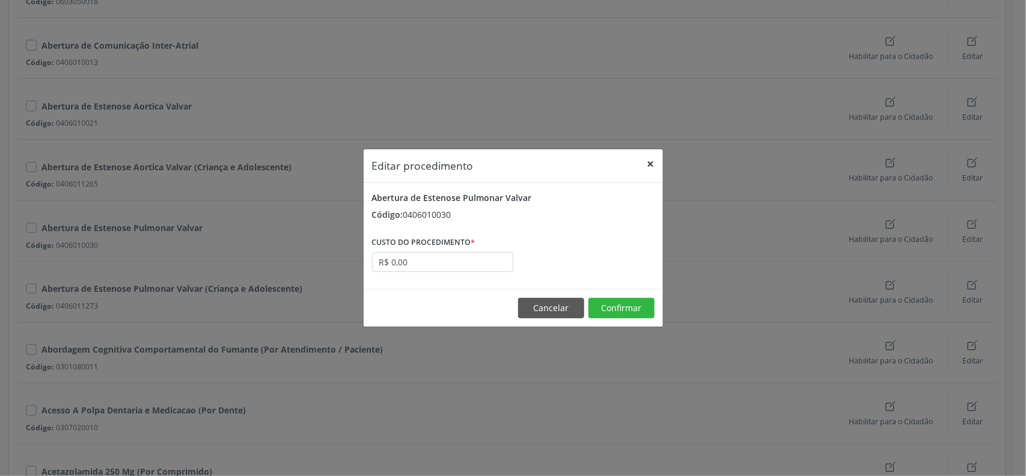
click at [651, 160] on button "×" at bounding box center [651, 163] width 24 height 29
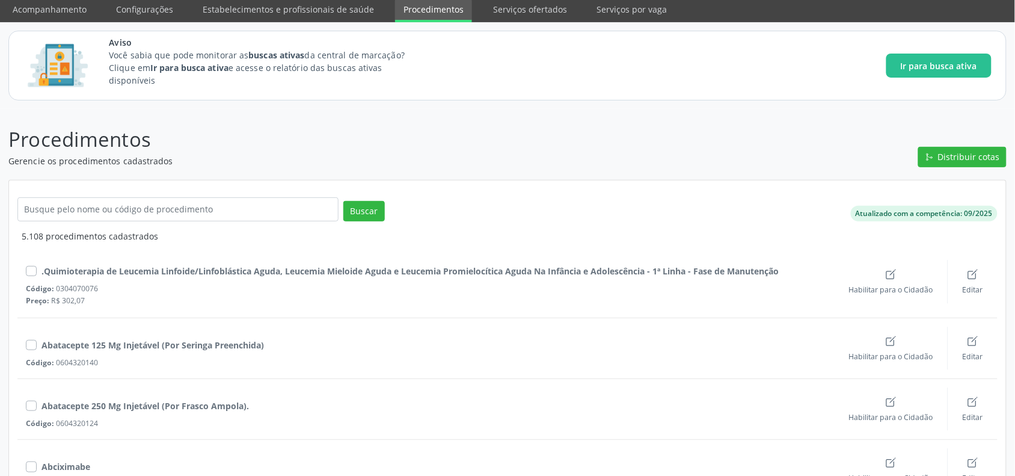
scroll to position [0, 0]
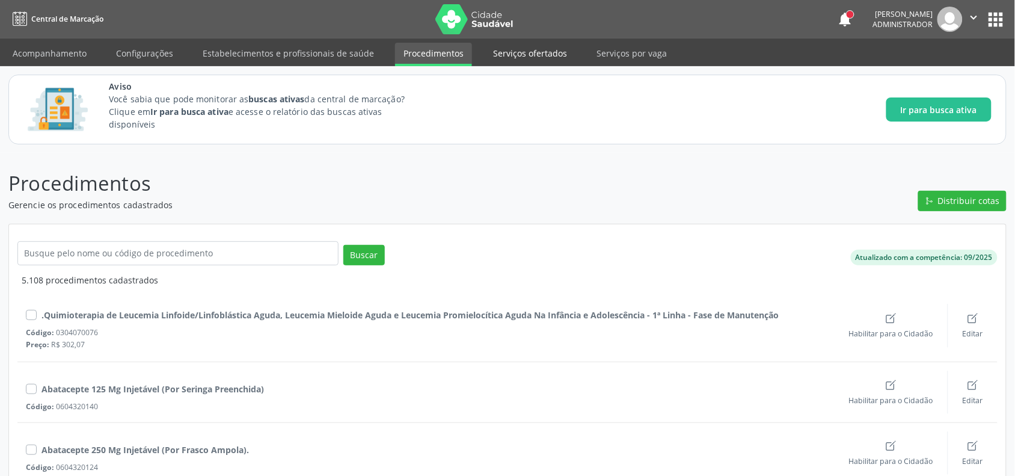
click at [511, 53] on link "Serviços ofertados" at bounding box center [530, 53] width 91 height 21
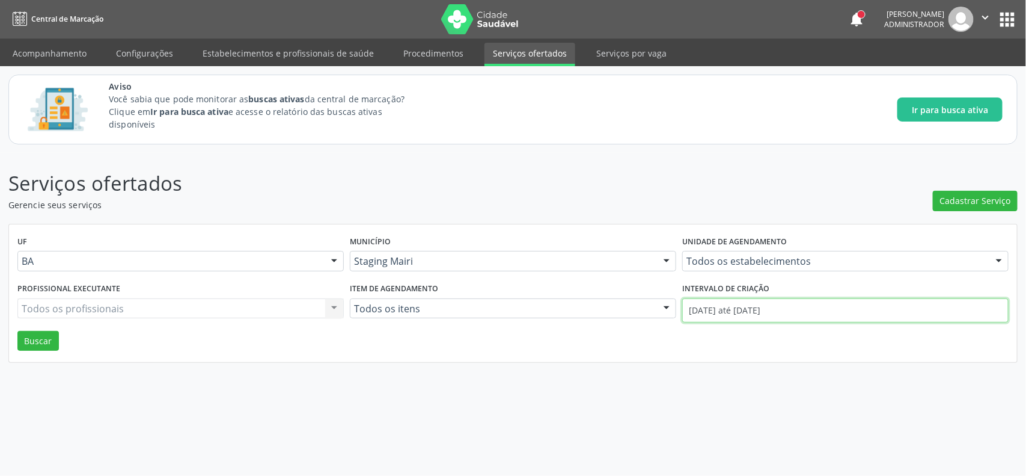
click at [727, 299] on input "[DATE] até [DATE]" at bounding box center [845, 310] width 326 height 24
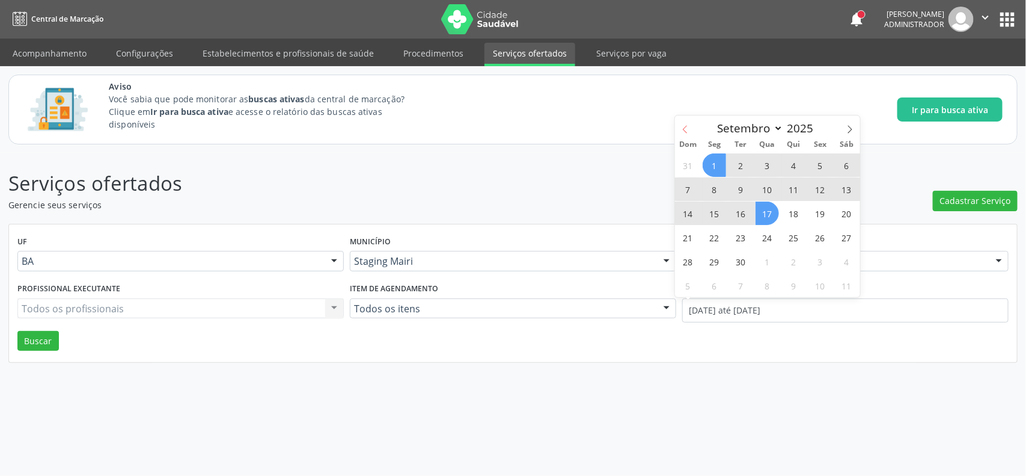
click at [685, 127] on icon at bounding box center [685, 129] width 8 height 8
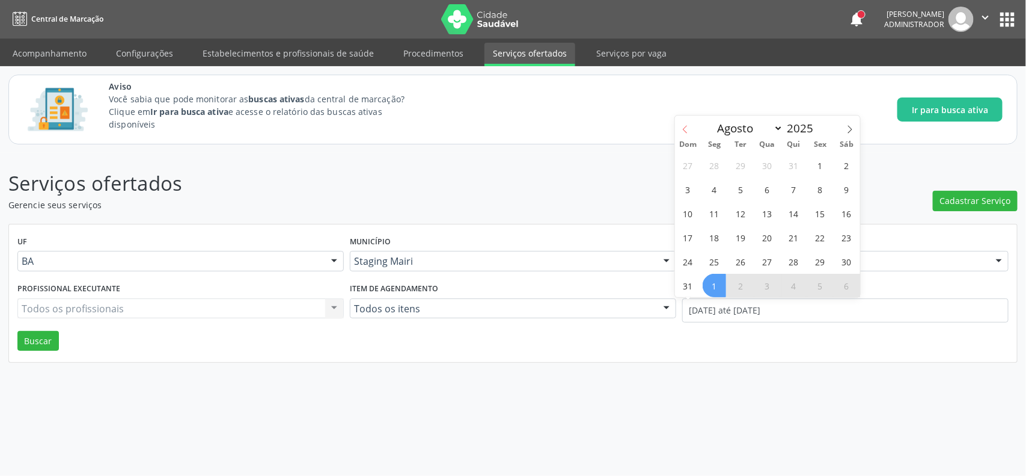
click at [685, 127] on icon at bounding box center [685, 130] width 4 height 8
click at [681, 125] on icon at bounding box center [685, 129] width 8 height 8
click at [688, 129] on icon at bounding box center [685, 129] width 8 height 8
select select "4"
click at [791, 165] on span "1" at bounding box center [793, 164] width 23 height 23
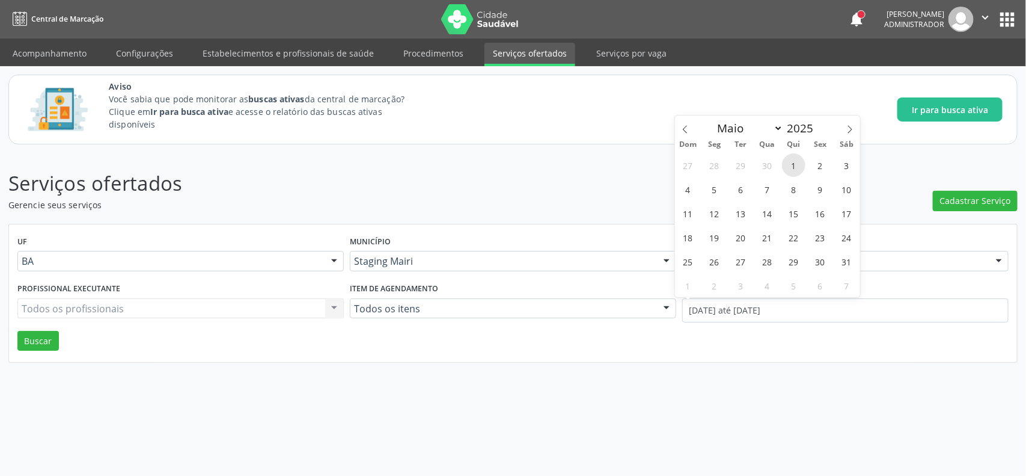
type input "[DATE]"
click at [741, 125] on select "Janeiro Fevereiro Março Abril Maio Junho Julho Agosto Setembro Outubro Novembro…" at bounding box center [748, 128] width 72 height 17
select select "8"
click at [712, 120] on select "Janeiro Fevereiro Março Abril Maio Junho Julho Agosto Setembro Outubro Novembro…" at bounding box center [748, 128] width 72 height 17
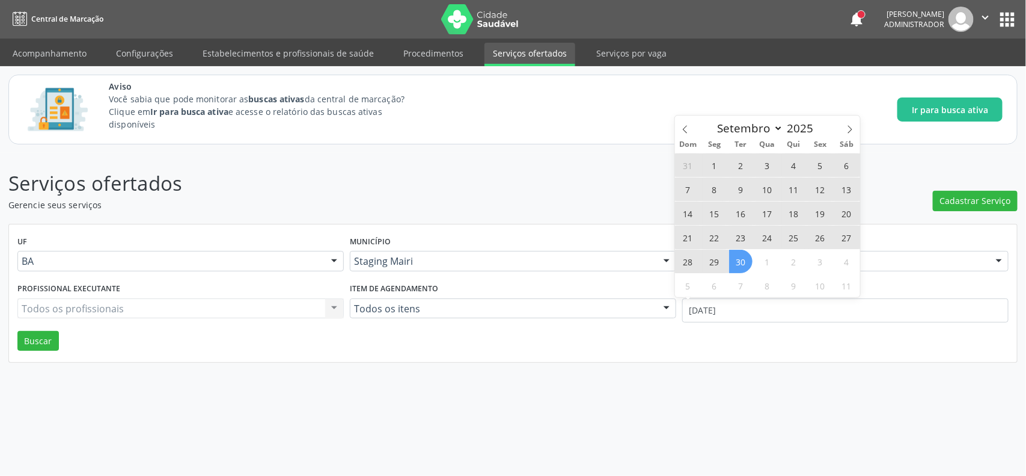
click at [747, 260] on span "30" at bounding box center [740, 260] width 23 height 23
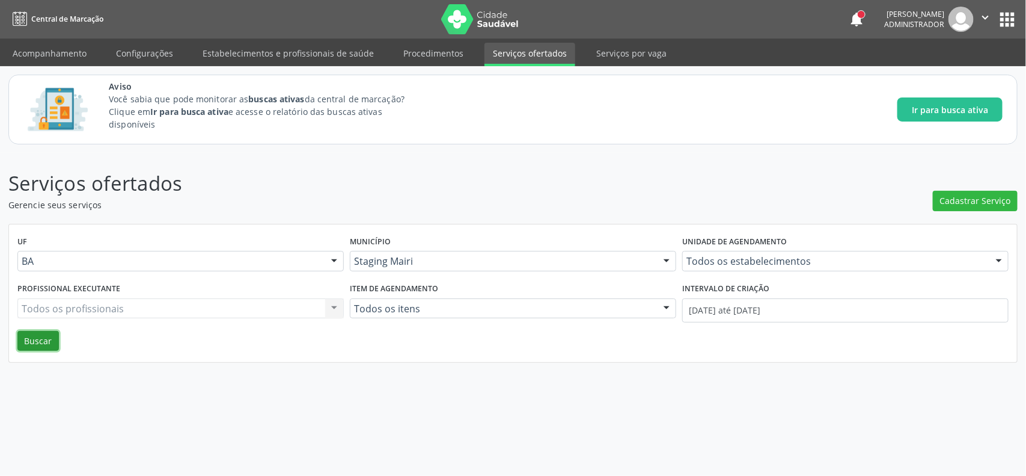
click at [49, 335] on button "Buscar" at bounding box center [37, 341] width 41 height 20
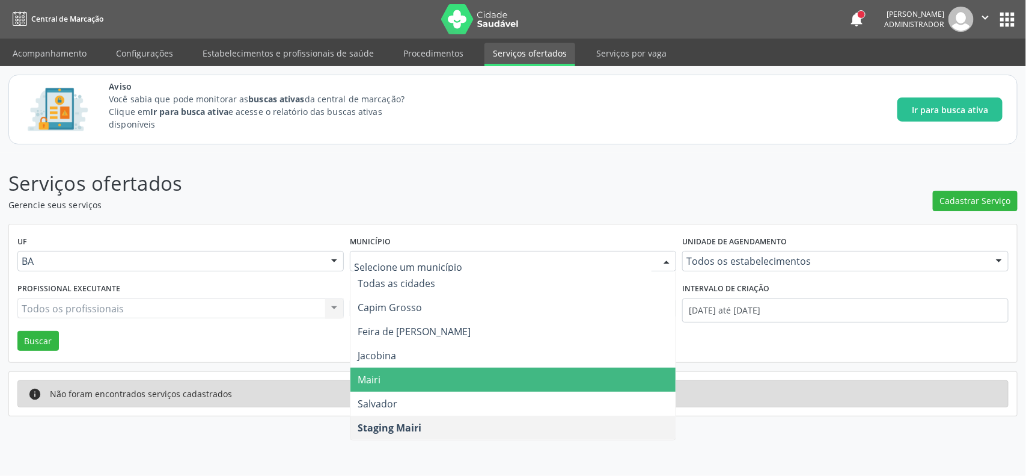
click at [388, 369] on span "Mairi" at bounding box center [512, 379] width 325 height 24
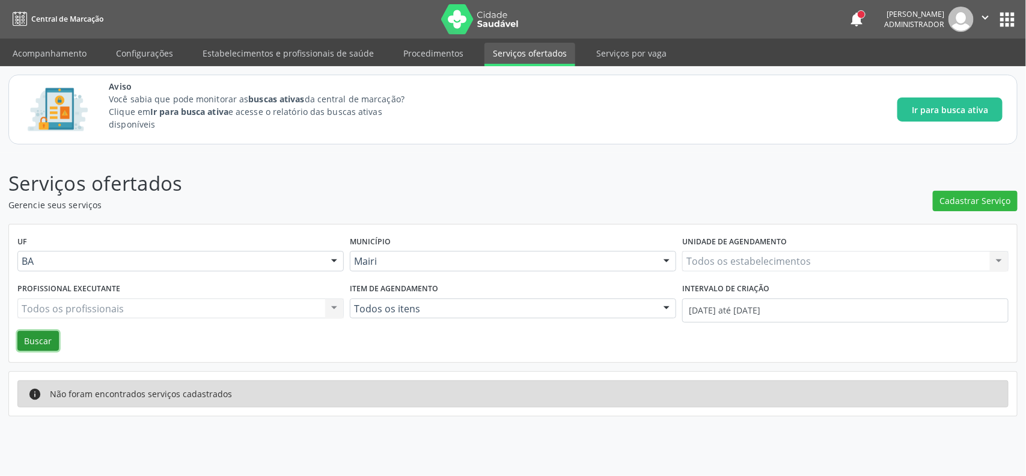
click at [43, 338] on button "Buscar" at bounding box center [37, 341] width 41 height 20
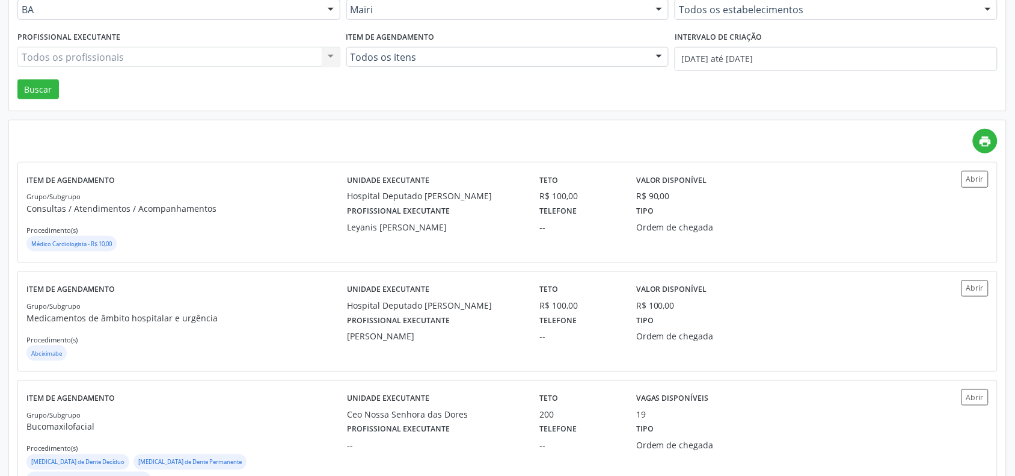
scroll to position [225, 0]
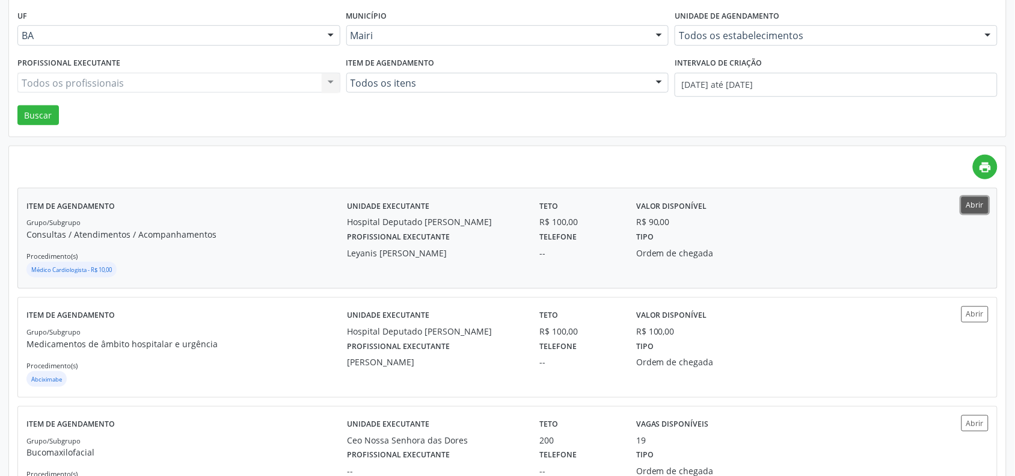
click at [982, 204] on button "Abrir" at bounding box center [974, 205] width 27 height 16
